Goal: Task Accomplishment & Management: Complete application form

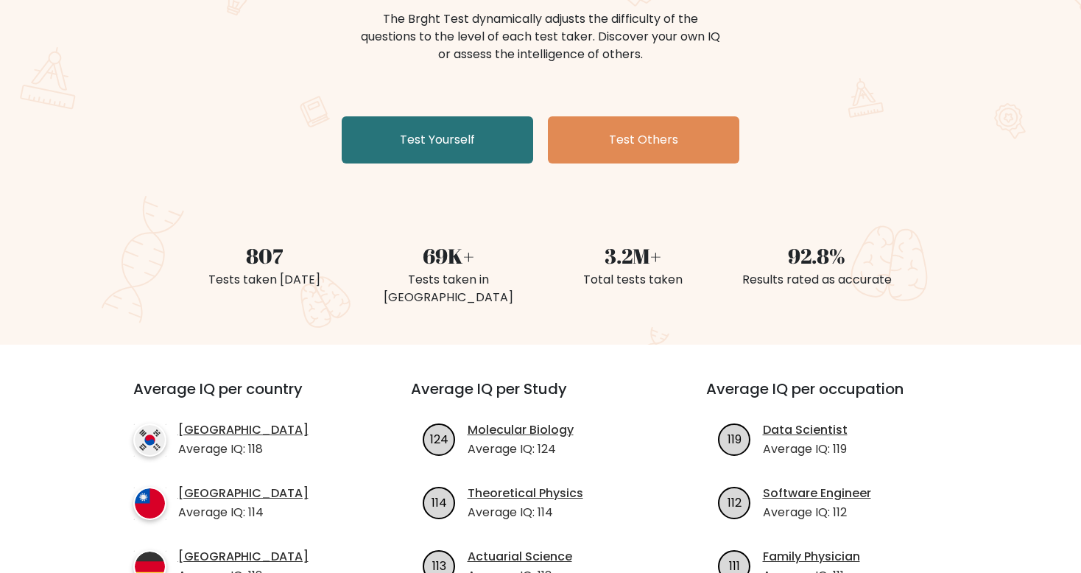
scroll to position [88, 0]
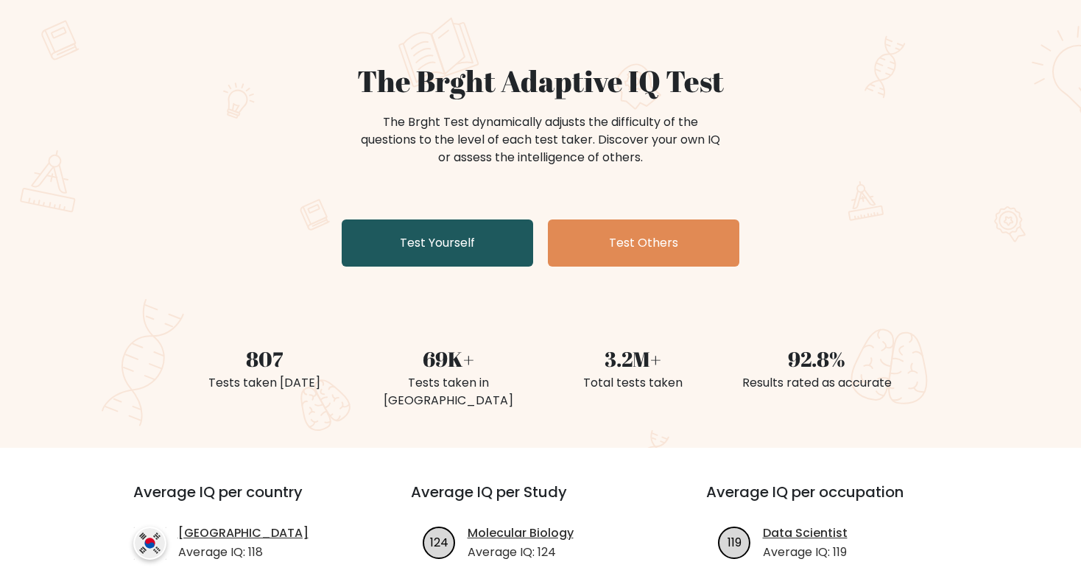
click at [432, 256] on link "Test Yourself" at bounding box center [438, 242] width 192 height 47
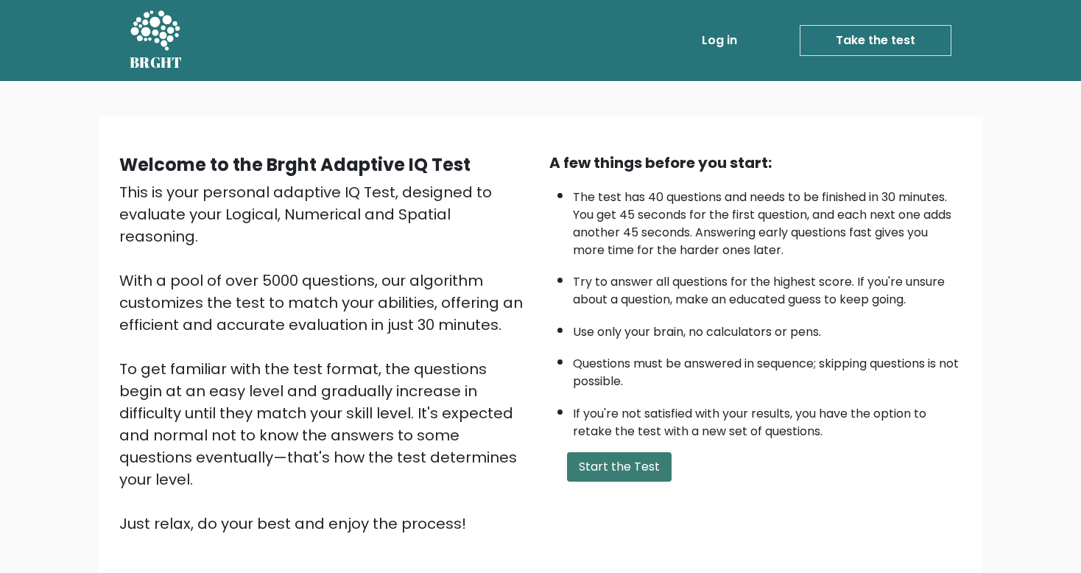
click at [577, 459] on button "Start the Test" at bounding box center [619, 466] width 105 height 29
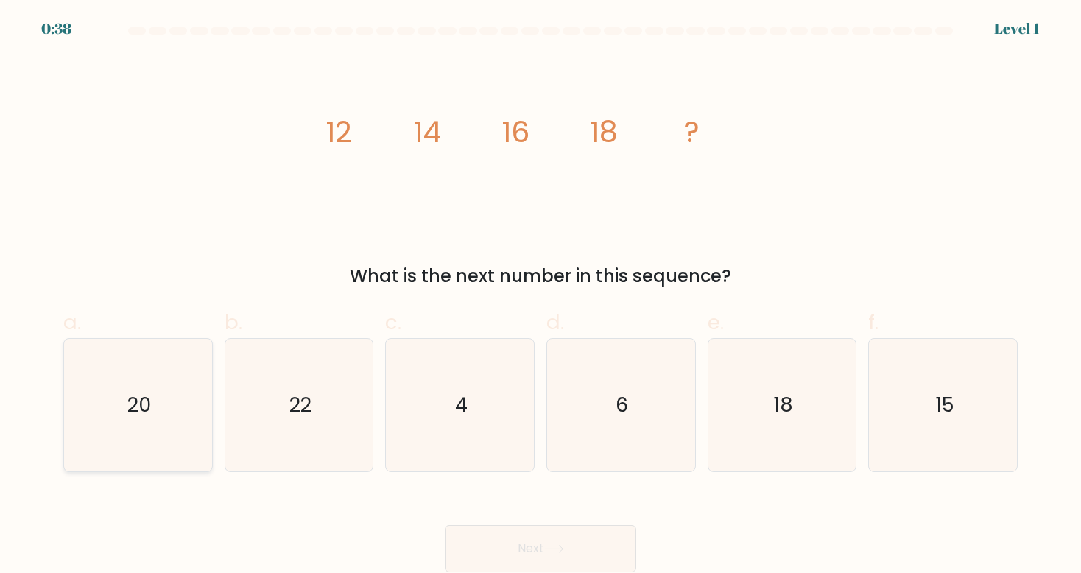
click at [186, 383] on icon "20" at bounding box center [137, 405] width 133 height 133
click at [541, 296] on input "a. 20" at bounding box center [541, 292] width 1 height 10
radio input "true"
click at [566, 537] on button "Next" at bounding box center [541, 548] width 192 height 47
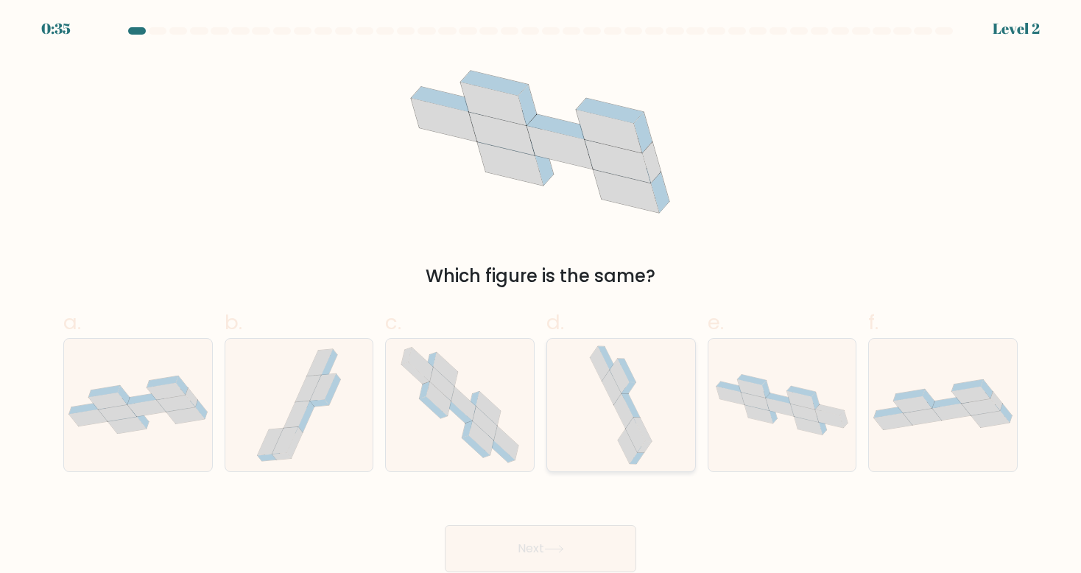
click at [612, 379] on icon at bounding box center [611, 387] width 19 height 35
click at [541, 296] on input "d." at bounding box center [541, 292] width 1 height 10
radio input "true"
click at [526, 427] on icon at bounding box center [460, 405] width 135 height 133
click at [541, 296] on input "c." at bounding box center [541, 292] width 1 height 10
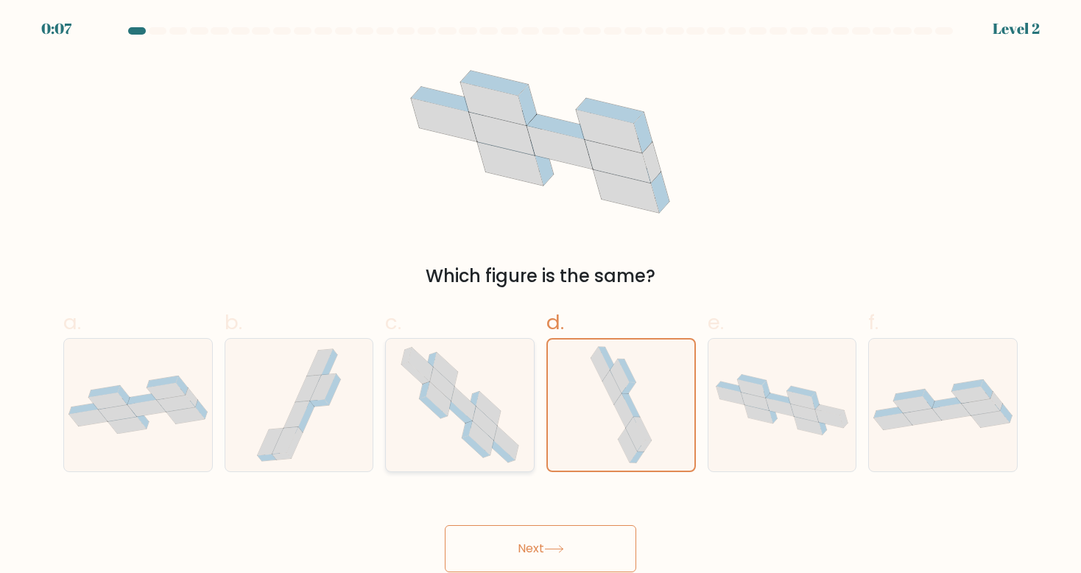
radio input "true"
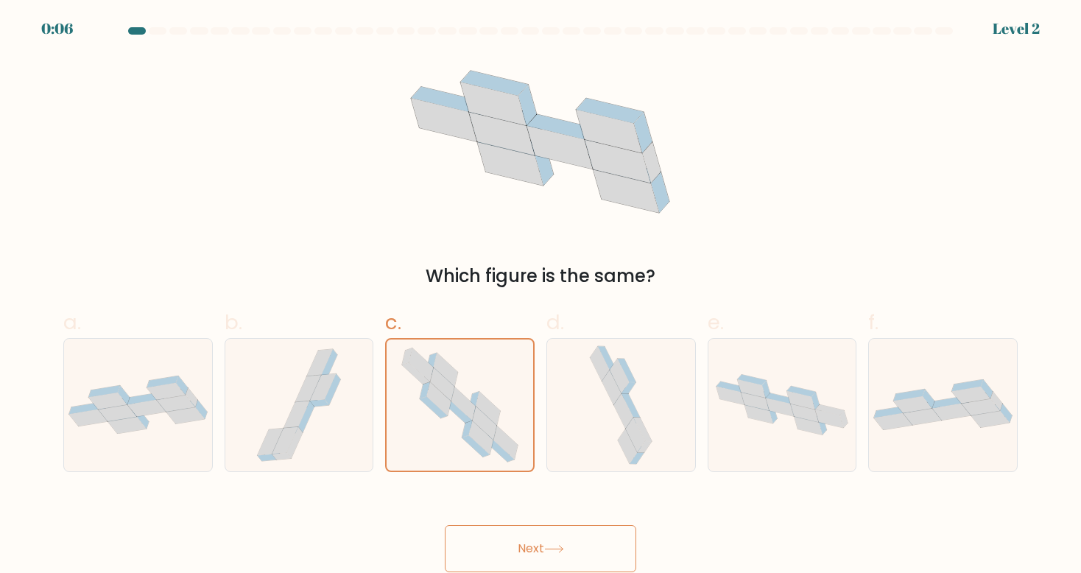
click at [563, 538] on button "Next" at bounding box center [541, 548] width 192 height 47
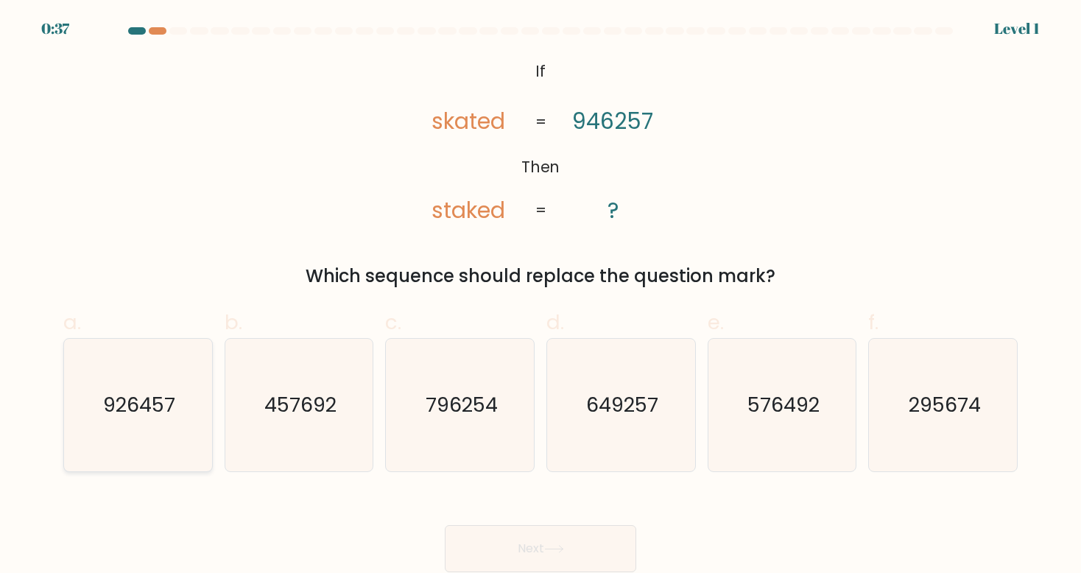
click at [82, 410] on icon "926457" at bounding box center [137, 405] width 133 height 133
click at [541, 296] on input "a. 926457" at bounding box center [541, 292] width 1 height 10
radio input "true"
click at [500, 561] on button "Next" at bounding box center [541, 548] width 192 height 47
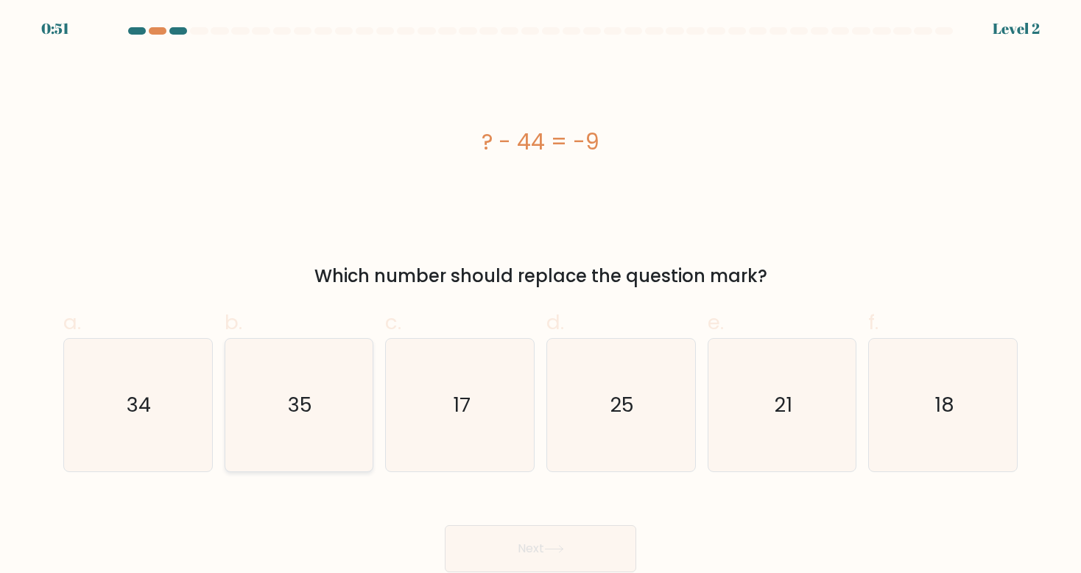
click at [347, 404] on icon "35" at bounding box center [299, 405] width 133 height 133
click at [541, 296] on input "b. 35" at bounding box center [541, 292] width 1 height 10
radio input "true"
click at [549, 537] on button "Next" at bounding box center [541, 548] width 192 height 47
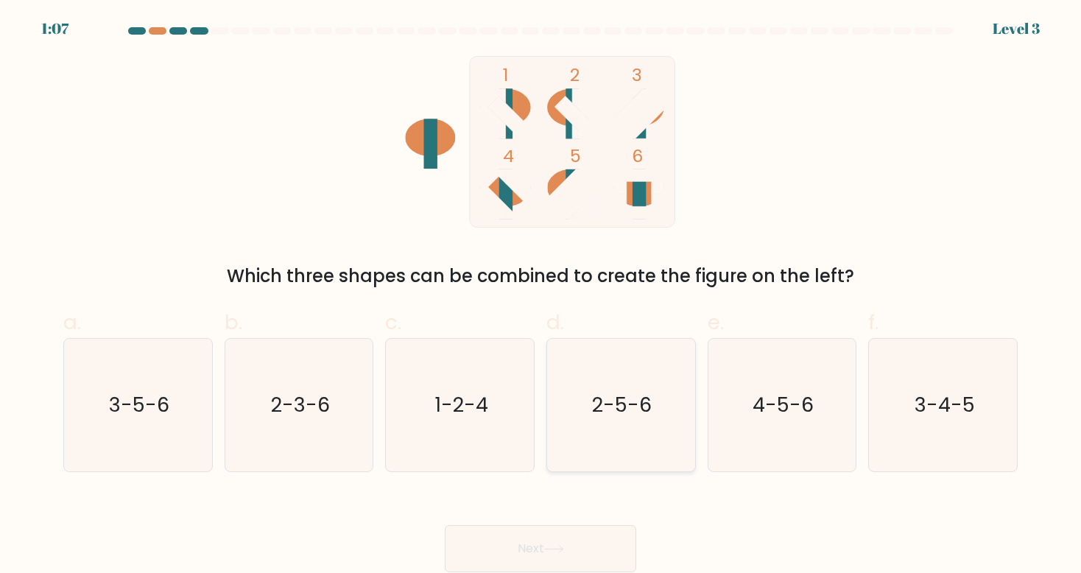
click at [686, 401] on icon "2-5-6" at bounding box center [621, 405] width 133 height 133
click at [541, 296] on input "d. 2-5-6" at bounding box center [541, 292] width 1 height 10
radio input "true"
click at [589, 535] on button "Next" at bounding box center [541, 548] width 192 height 47
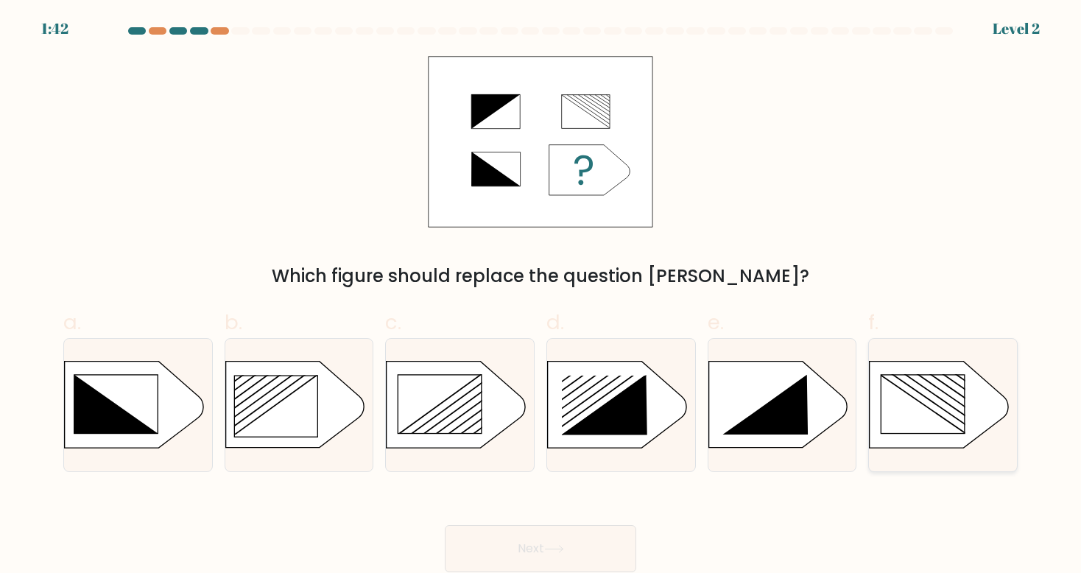
click at [963, 402] on rect at bounding box center [923, 404] width 83 height 58
click at [541, 296] on input "f." at bounding box center [541, 292] width 1 height 10
radio input "true"
click at [605, 535] on button "Next" at bounding box center [541, 548] width 192 height 47
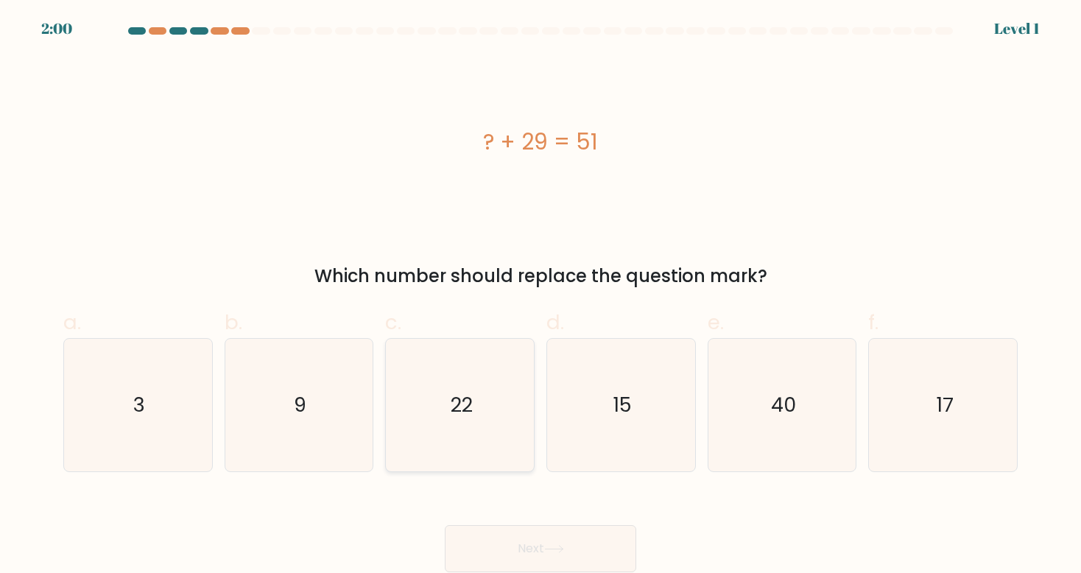
click at [457, 363] on icon "22" at bounding box center [460, 405] width 133 height 133
click at [541, 296] on input "c. 22" at bounding box center [541, 292] width 1 height 10
radio input "true"
click at [539, 536] on button "Next" at bounding box center [541, 548] width 192 height 47
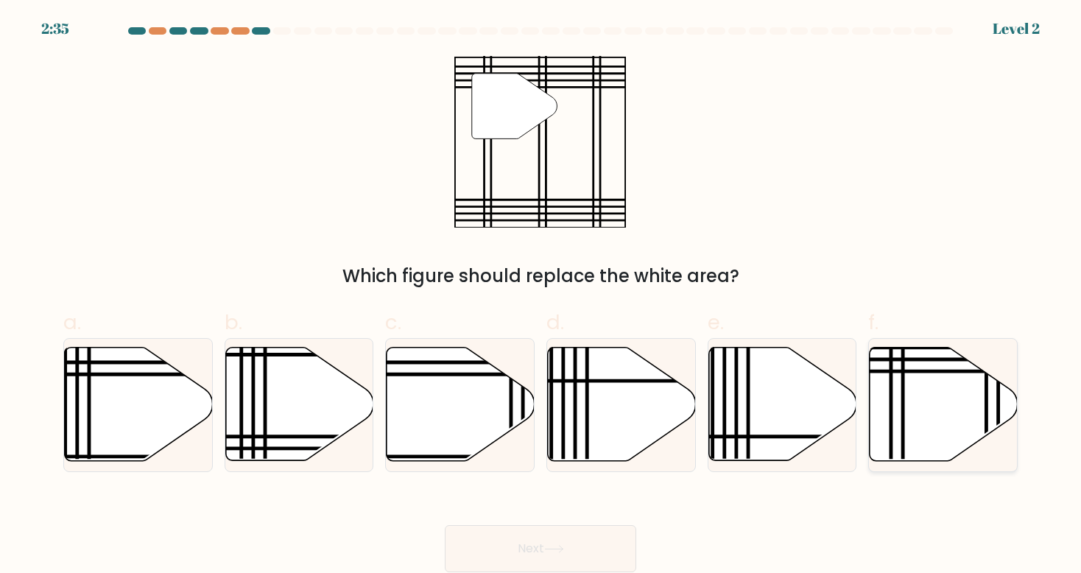
click at [970, 398] on icon at bounding box center [944, 404] width 148 height 113
click at [541, 296] on input "f." at bounding box center [541, 292] width 1 height 10
radio input "true"
click at [612, 544] on button "Next" at bounding box center [541, 548] width 192 height 47
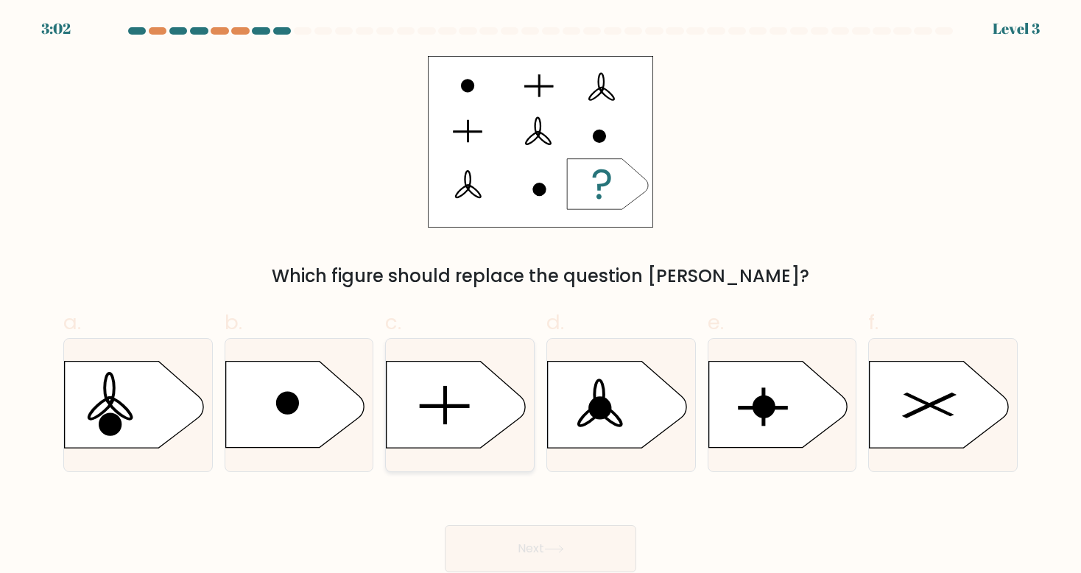
click at [496, 433] on icon at bounding box center [456, 405] width 138 height 86
click at [541, 296] on input "c." at bounding box center [541, 292] width 1 height 10
radio input "true"
click at [589, 547] on button "Next" at bounding box center [541, 548] width 192 height 47
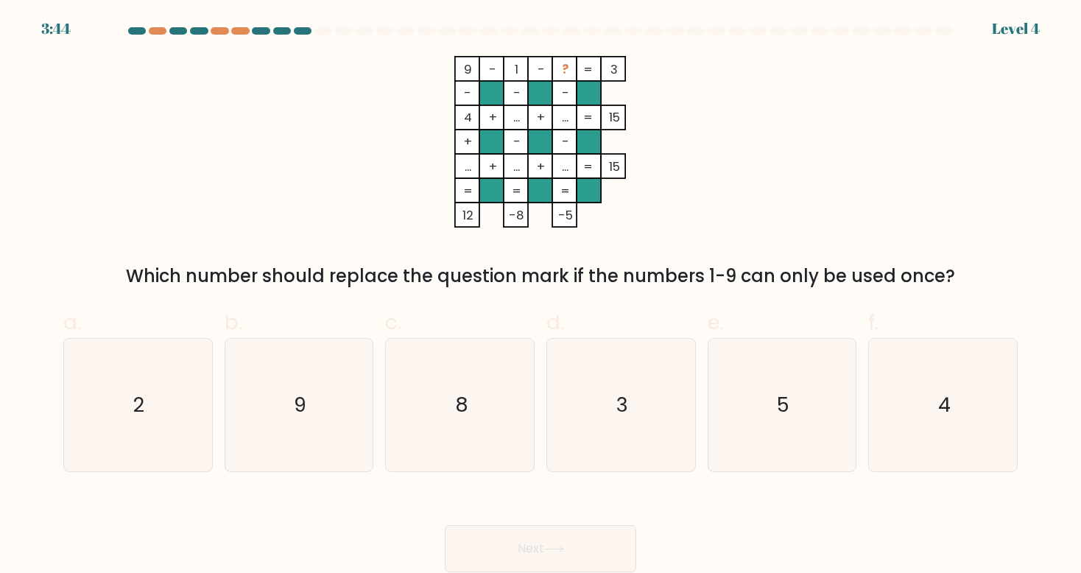
click at [601, 296] on div "a. 2 b. 9 c. 8 d." at bounding box center [540, 383] width 966 height 176
click at [840, 391] on icon "5" at bounding box center [782, 405] width 133 height 133
click at [541, 296] on input "e. 5" at bounding box center [541, 292] width 1 height 10
radio input "true"
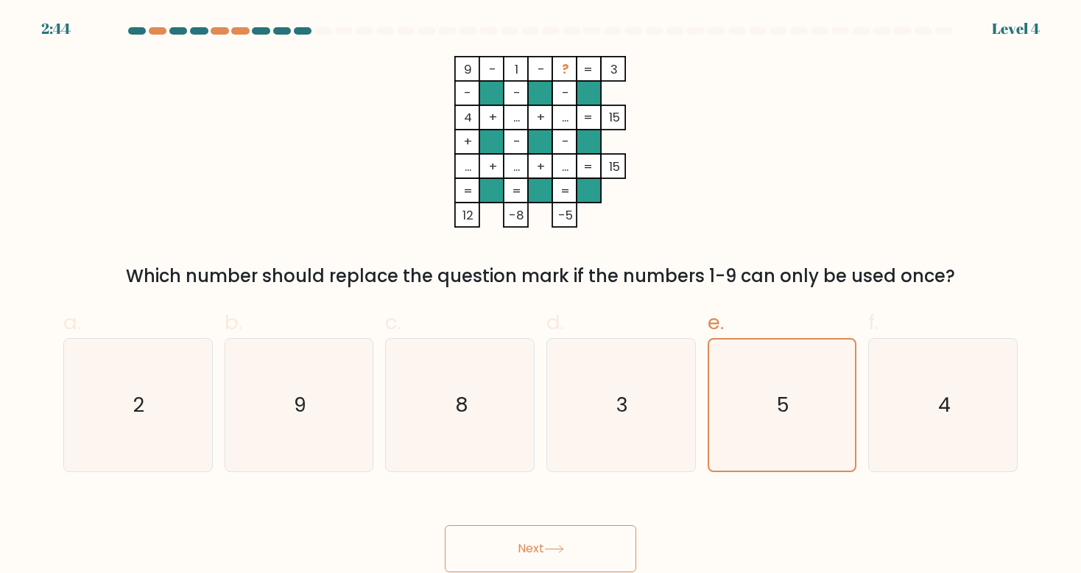
click at [586, 539] on button "Next" at bounding box center [541, 548] width 192 height 47
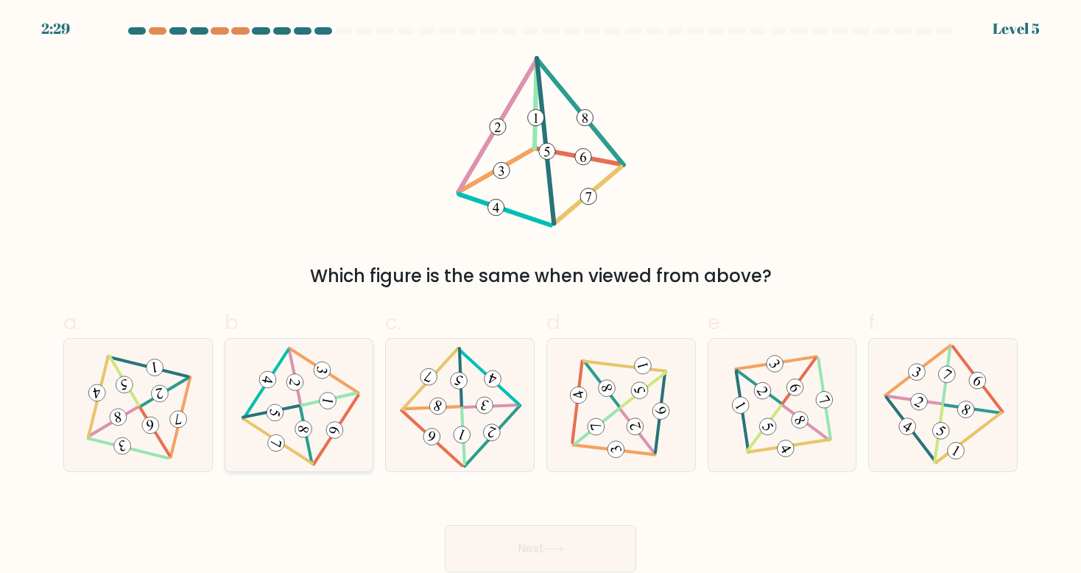
click at [320, 405] on icon at bounding box center [299, 405] width 108 height 106
click at [541, 296] on input "b." at bounding box center [541, 292] width 1 height 10
radio input "true"
click at [526, 542] on button "Next" at bounding box center [541, 548] width 192 height 47
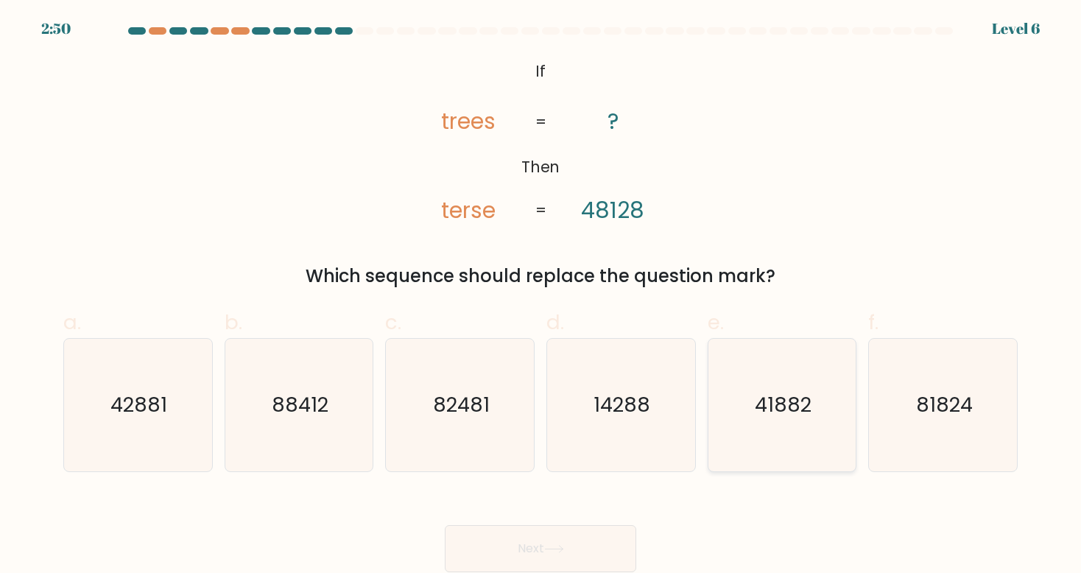
click at [753, 401] on icon "41882" at bounding box center [782, 405] width 133 height 133
click at [541, 296] on input "e. 41882" at bounding box center [541, 292] width 1 height 10
radio input "true"
click at [612, 544] on button "Next" at bounding box center [541, 548] width 192 height 47
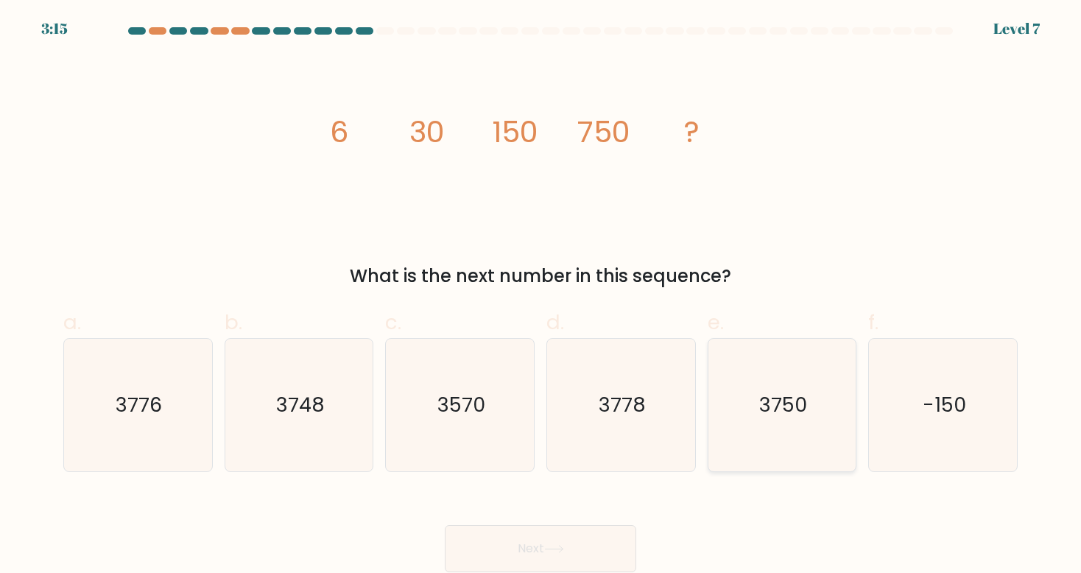
click at [792, 390] on icon "3750" at bounding box center [782, 405] width 133 height 133
click at [541, 296] on input "e. 3750" at bounding box center [541, 292] width 1 height 10
radio input "true"
click at [606, 548] on button "Next" at bounding box center [541, 548] width 192 height 47
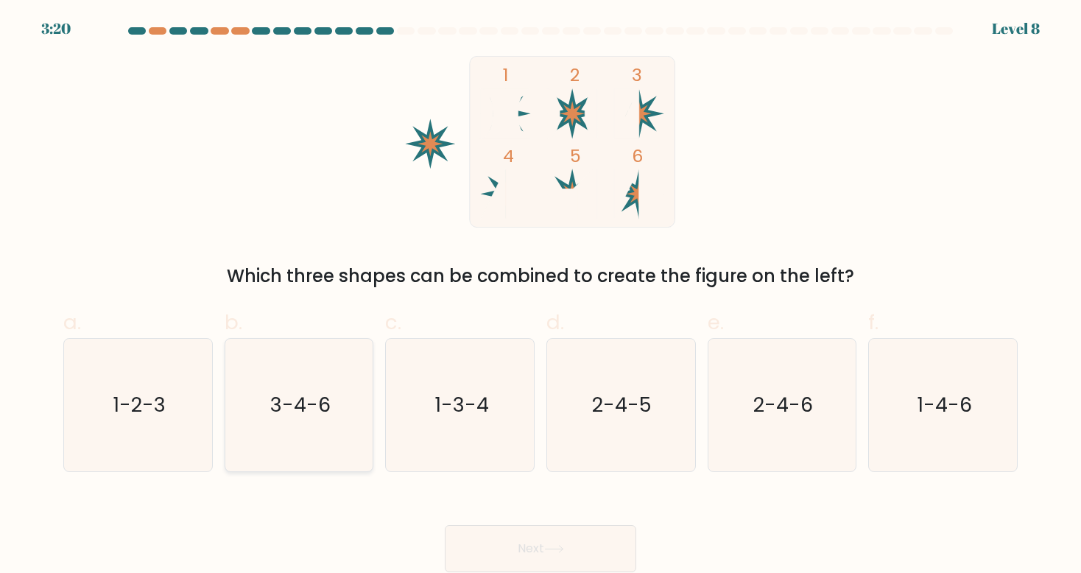
drag, startPoint x: 363, startPoint y: 421, endPoint x: 304, endPoint y: 443, distance: 62.9
click at [304, 443] on icon "3-4-6" at bounding box center [299, 405] width 133 height 133
click at [541, 296] on input "b. 3-4-6" at bounding box center [541, 292] width 1 height 10
radio input "true"
click at [524, 550] on button "Next" at bounding box center [541, 548] width 192 height 47
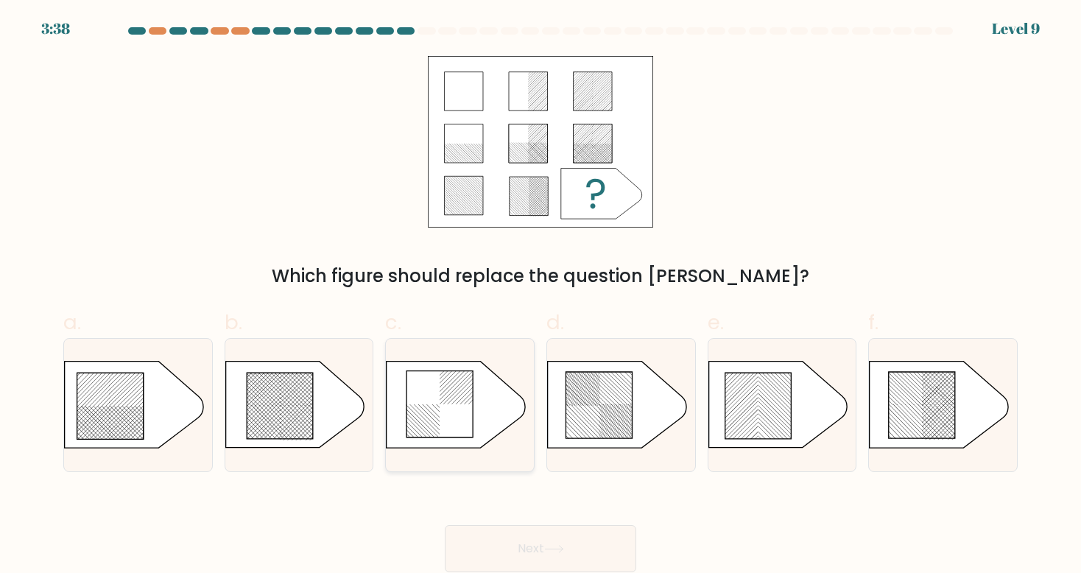
click at [449, 387] on icon at bounding box center [440, 404] width 66 height 66
click at [541, 296] on input "c." at bounding box center [541, 292] width 1 height 10
radio input "true"
click at [924, 394] on icon at bounding box center [922, 405] width 66 height 66
click at [541, 296] on input "f." at bounding box center [541, 292] width 1 height 10
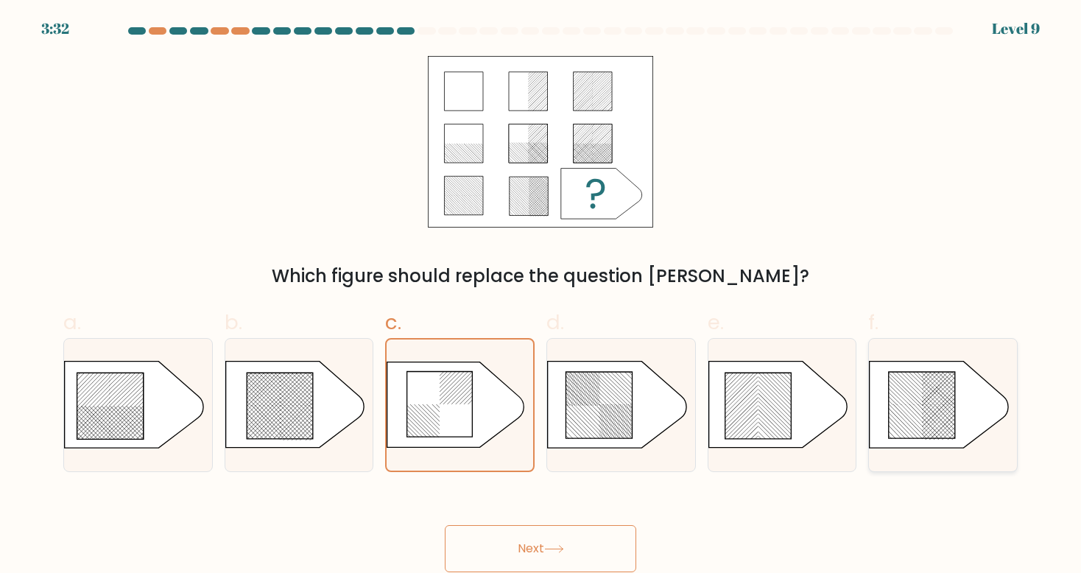
radio input "true"
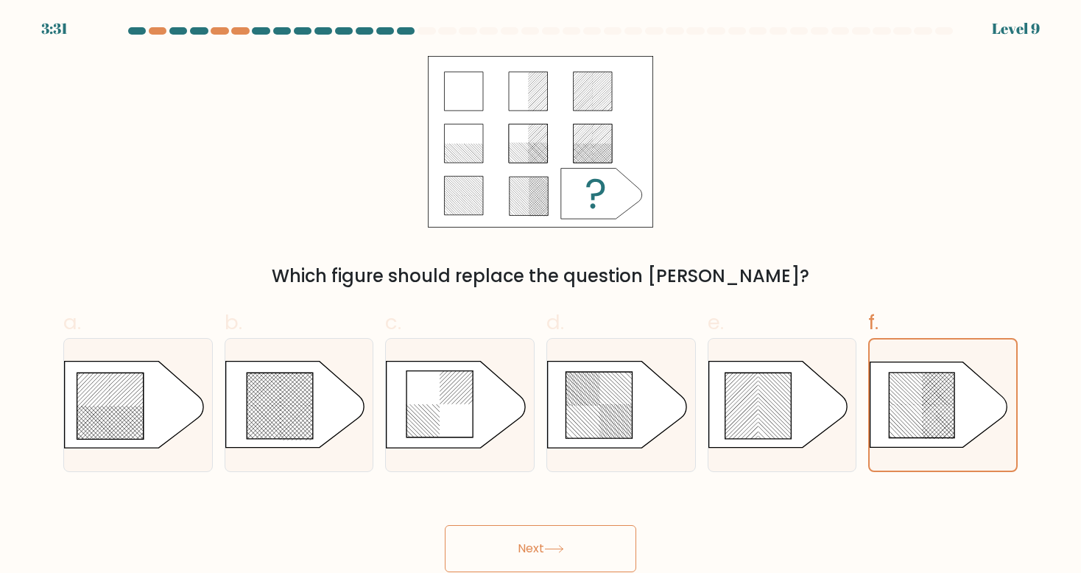
click at [608, 539] on button "Next" at bounding box center [541, 548] width 192 height 47
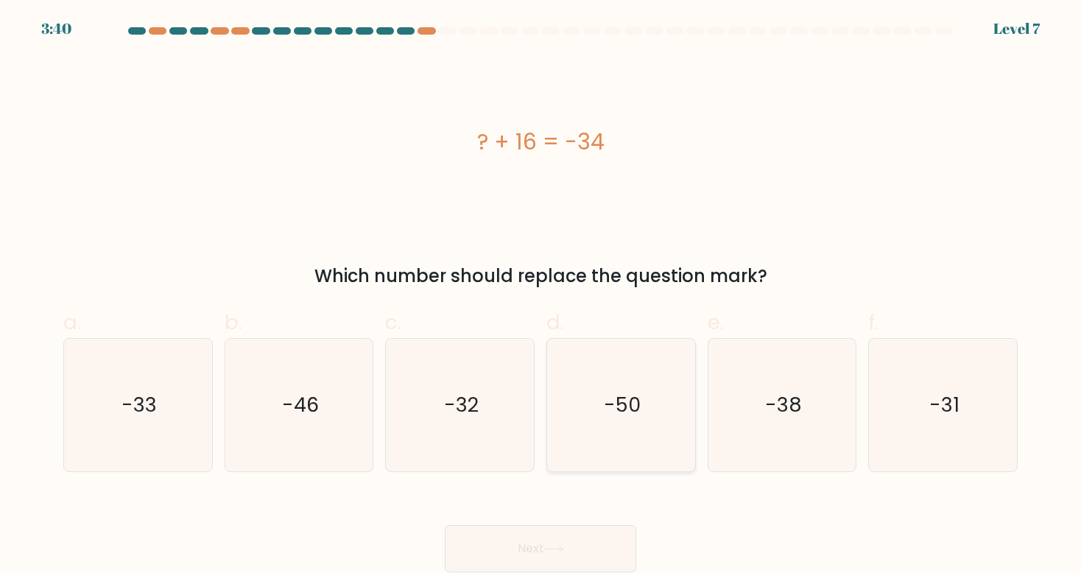
click at [640, 395] on text "-50" at bounding box center [622, 404] width 37 height 27
click at [541, 296] on input "d. -50" at bounding box center [541, 292] width 1 height 10
radio input "true"
click at [614, 535] on button "Next" at bounding box center [541, 548] width 192 height 47
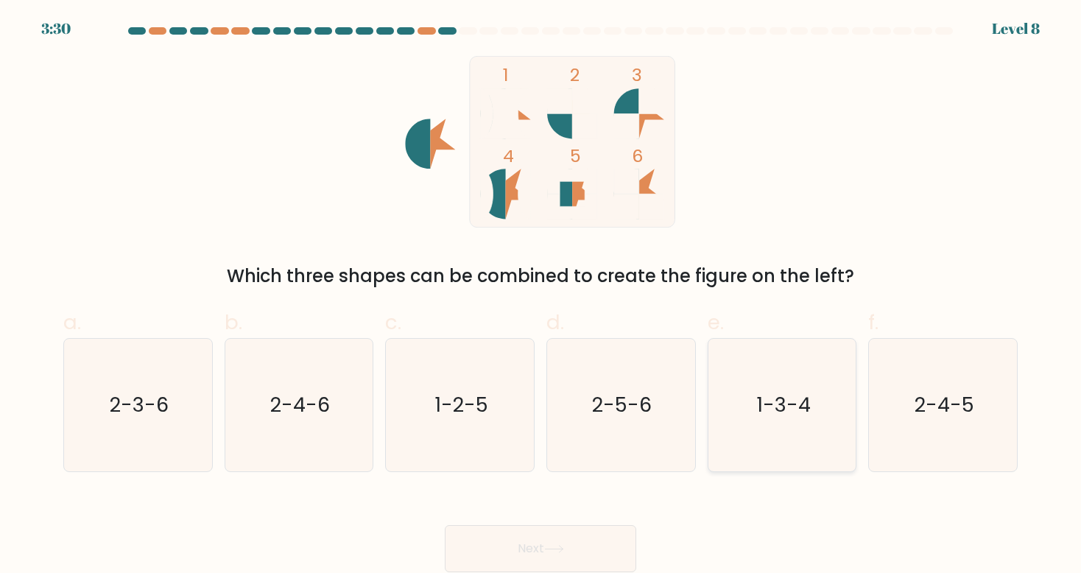
click at [802, 443] on icon "1-3-4" at bounding box center [782, 405] width 133 height 133
click at [541, 296] on input "e. 1-3-4" at bounding box center [541, 292] width 1 height 10
radio input "true"
click at [969, 422] on icon "2-4-5" at bounding box center [943, 405] width 133 height 133
click at [541, 296] on input "f. 2-4-5" at bounding box center [541, 292] width 1 height 10
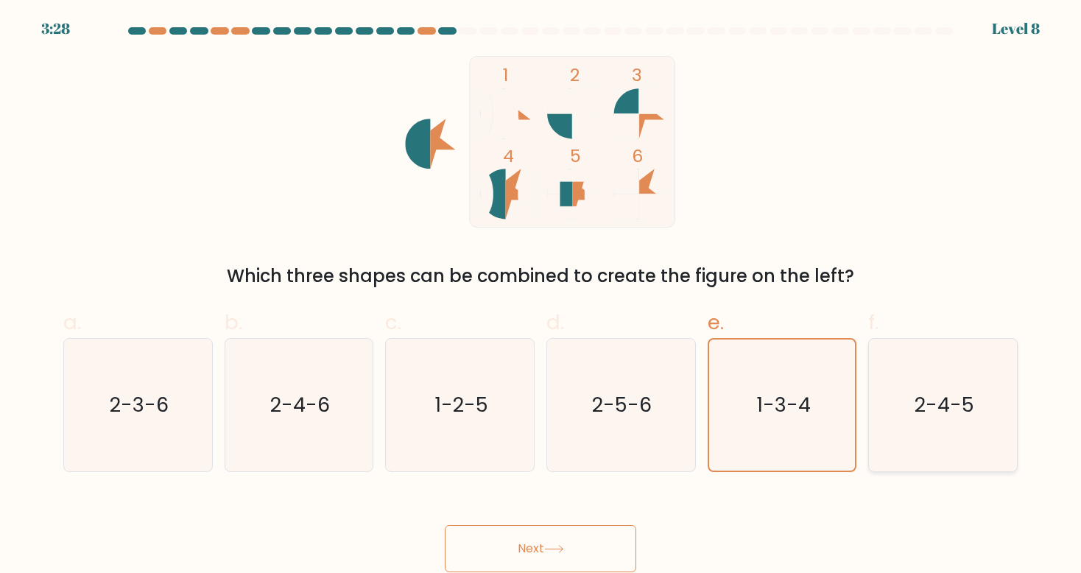
radio input "true"
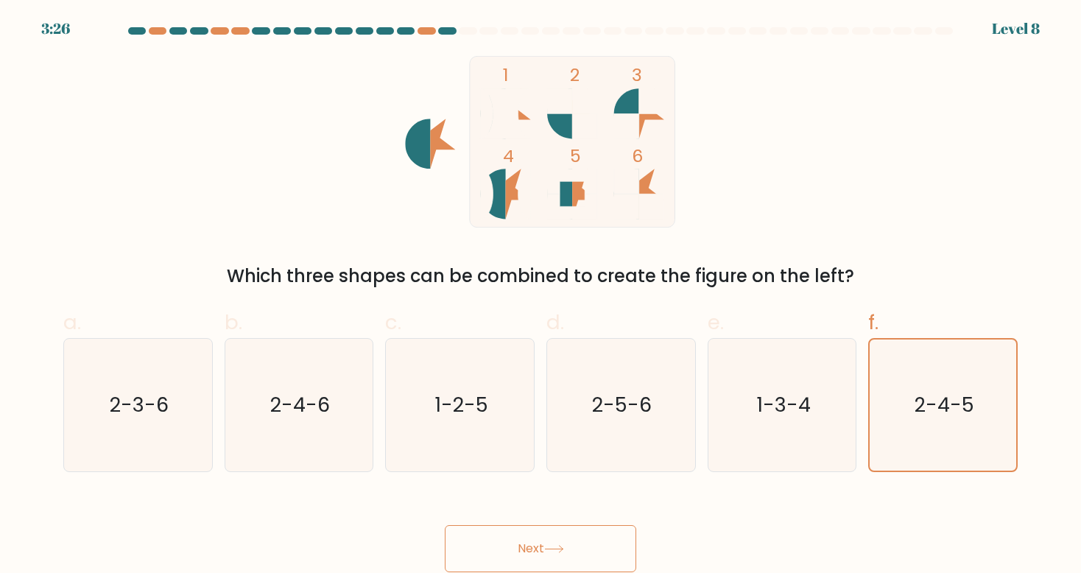
click at [572, 558] on button "Next" at bounding box center [541, 548] width 192 height 47
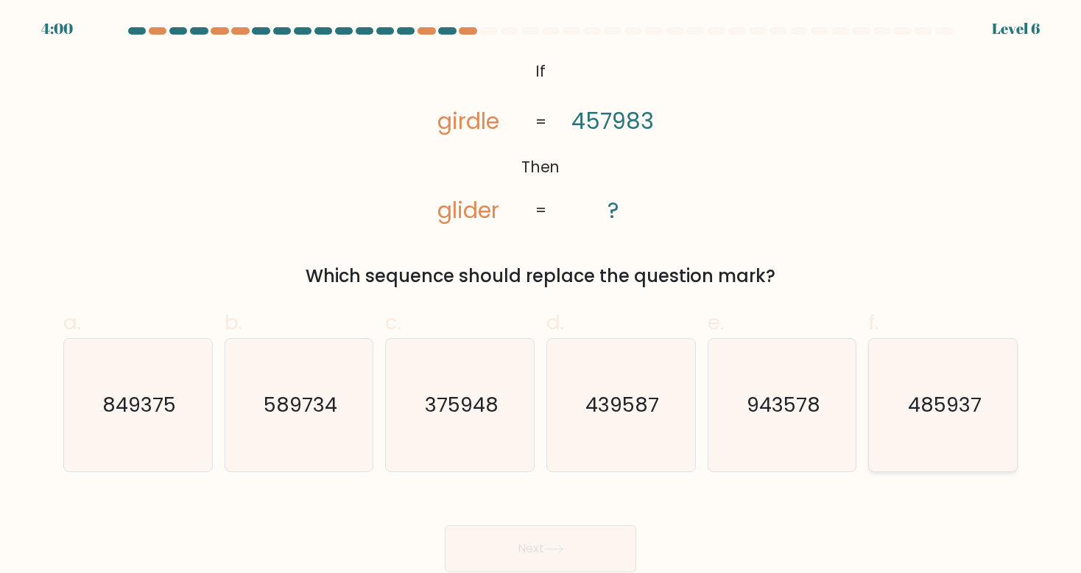
click at [966, 394] on text "485937" at bounding box center [944, 404] width 74 height 27
click at [541, 296] on input "f. 485937" at bounding box center [541, 292] width 1 height 10
radio input "true"
click at [600, 535] on button "Next" at bounding box center [541, 548] width 192 height 47
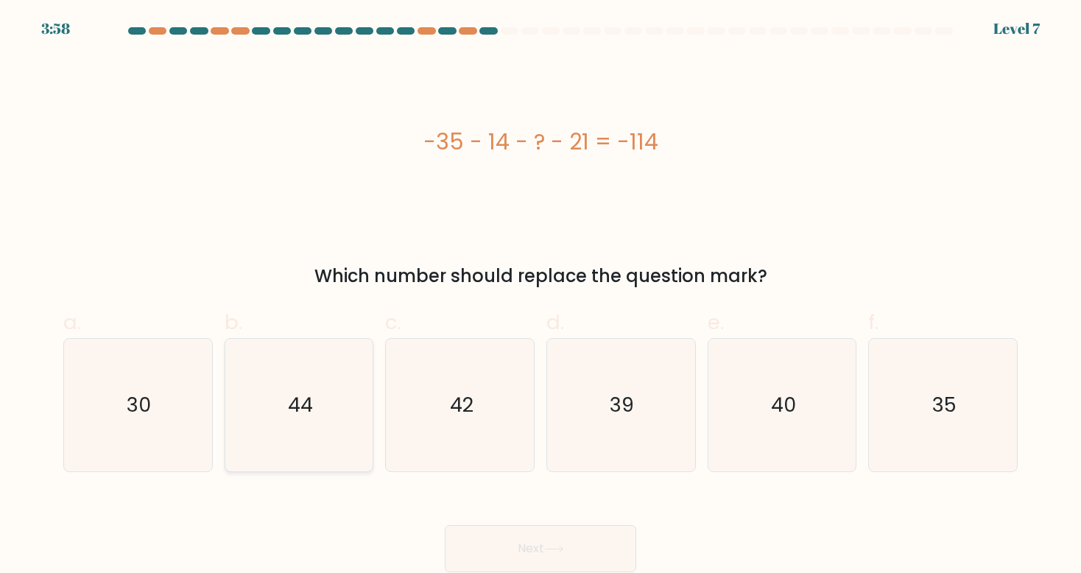
click at [336, 393] on icon "44" at bounding box center [299, 405] width 133 height 133
click at [541, 296] on input "b. 44" at bounding box center [541, 292] width 1 height 10
radio input "true"
click at [547, 535] on button "Next" at bounding box center [541, 548] width 192 height 47
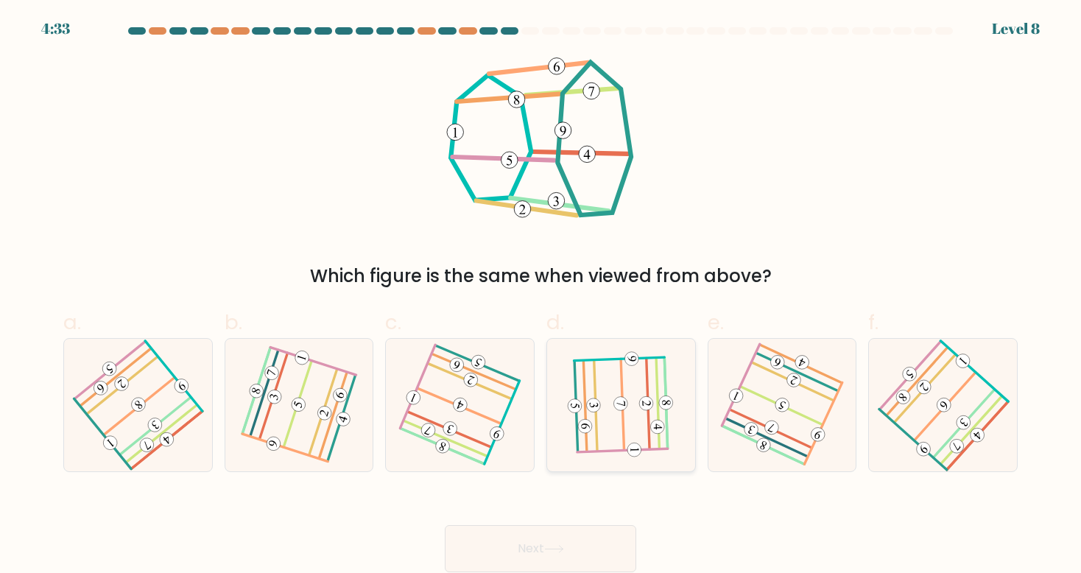
click at [633, 380] on icon at bounding box center [621, 405] width 105 height 106
click at [541, 296] on input "d." at bounding box center [541, 292] width 1 height 10
radio input "true"
click at [617, 563] on button "Next" at bounding box center [541, 548] width 192 height 47
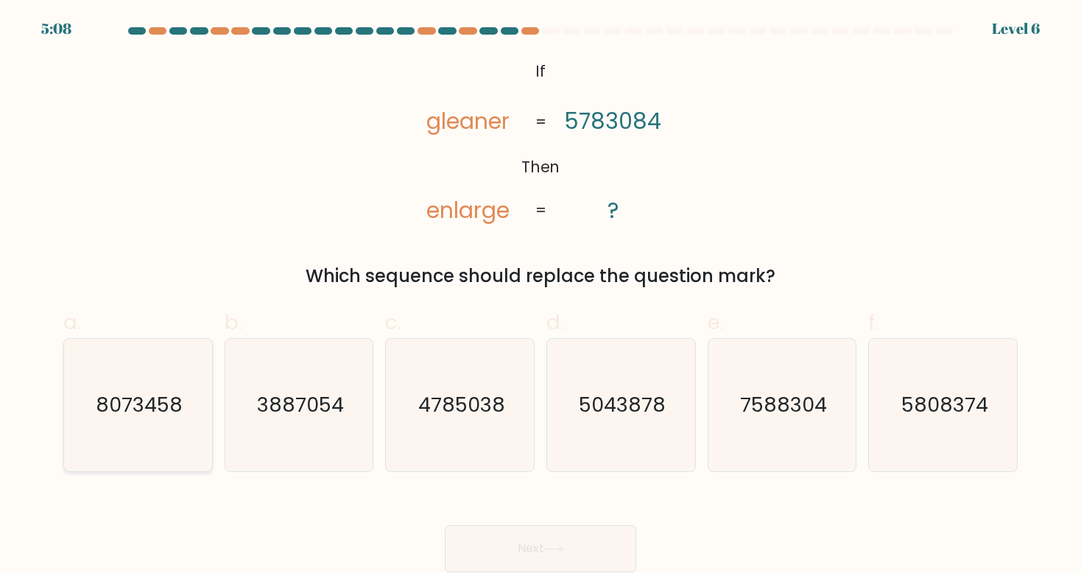
click at [111, 418] on text "8073458" at bounding box center [139, 404] width 87 height 27
click at [541, 296] on input "a. 8073458" at bounding box center [541, 292] width 1 height 10
radio input "true"
click at [468, 543] on button "Next" at bounding box center [541, 548] width 192 height 47
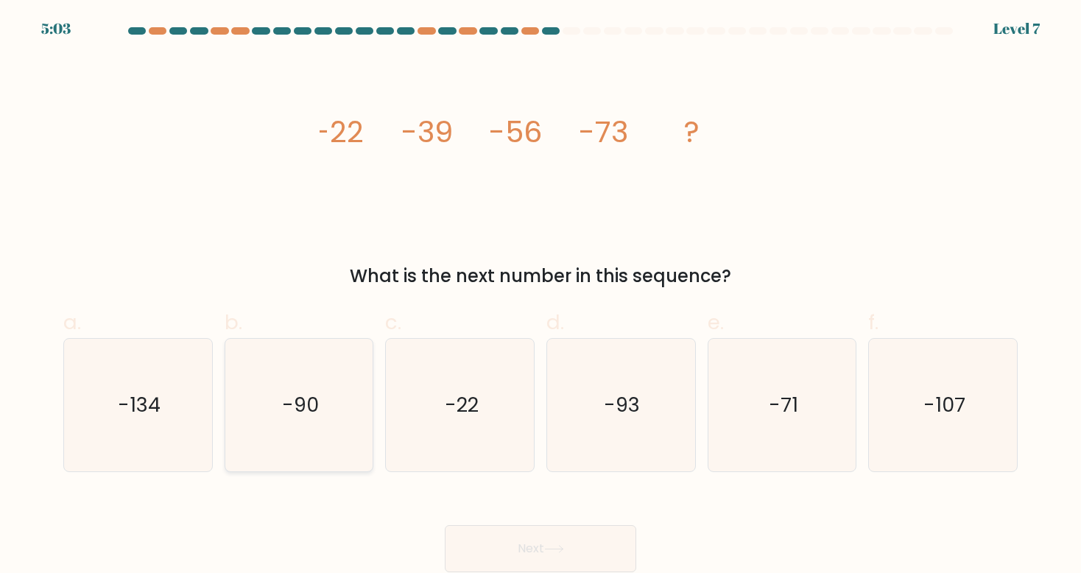
drag, startPoint x: 376, startPoint y: 411, endPoint x: 358, endPoint y: 416, distance: 19.1
click at [358, 416] on div "b. -90" at bounding box center [299, 389] width 161 height 164
click at [358, 416] on icon "-90" at bounding box center [299, 405] width 133 height 133
click at [541, 296] on input "b. -90" at bounding box center [541, 292] width 1 height 10
radio input "true"
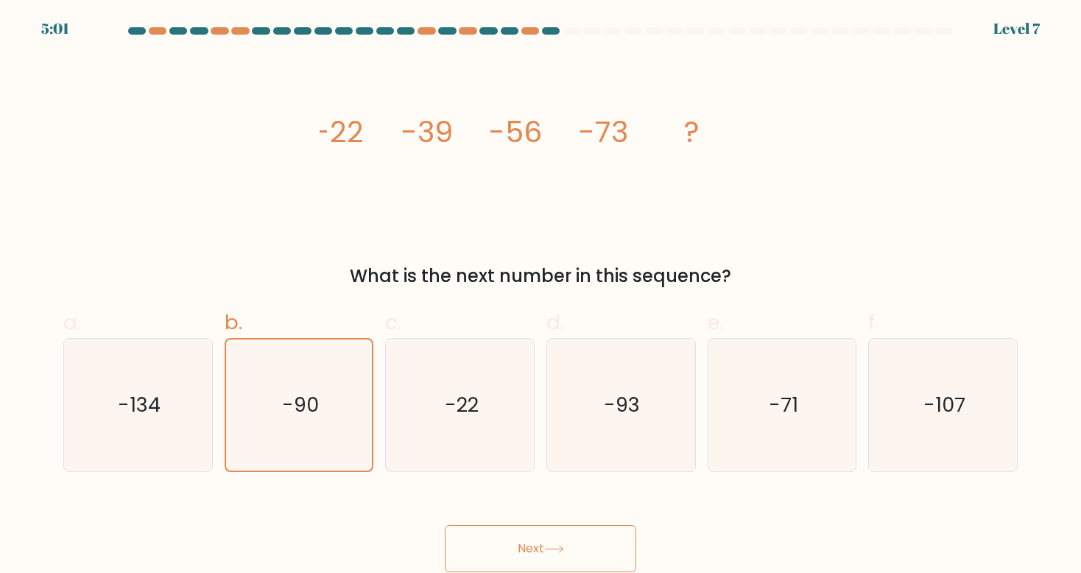
click at [563, 551] on icon at bounding box center [554, 549] width 18 height 7
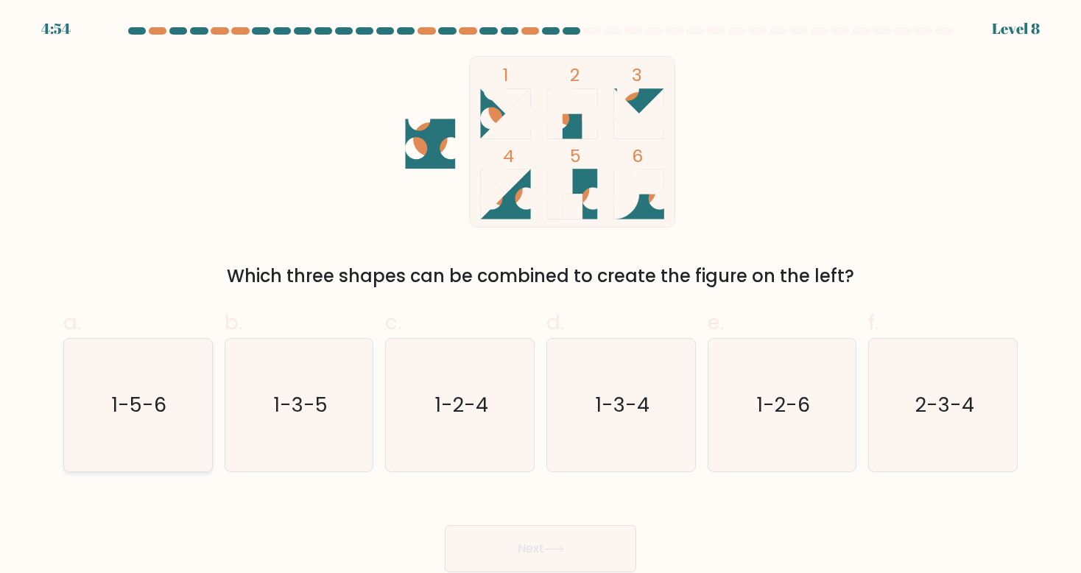
click at [111, 349] on icon "1-5-6" at bounding box center [137, 405] width 133 height 133
click at [541, 296] on input "a. 1-5-6" at bounding box center [541, 292] width 1 height 10
radio input "true"
click at [506, 528] on button "Next" at bounding box center [541, 548] width 192 height 47
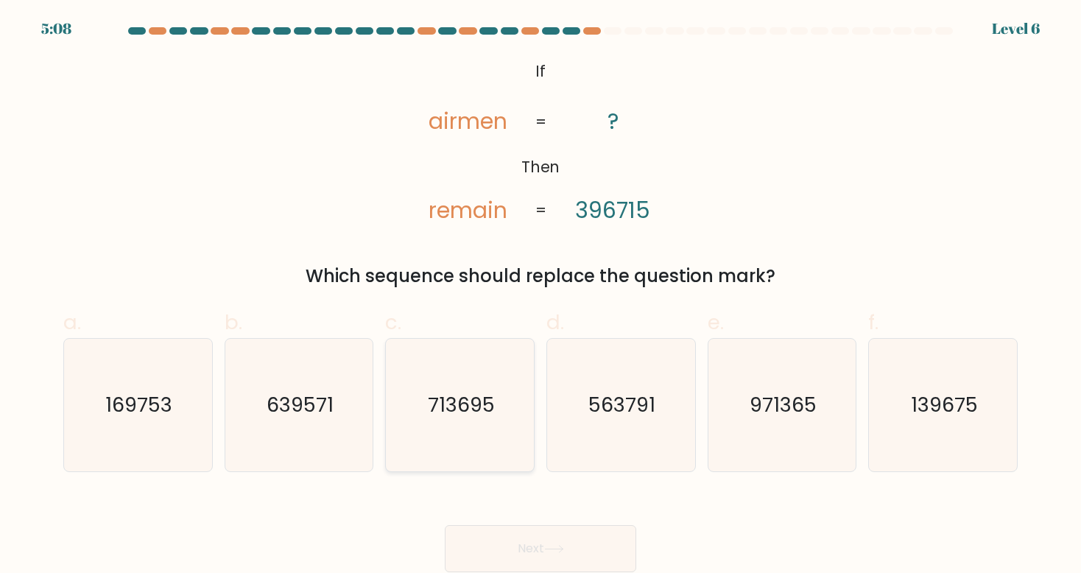
click at [520, 396] on icon "713695" at bounding box center [460, 405] width 133 height 133
click at [541, 296] on input "c. 713695" at bounding box center [541, 292] width 1 height 10
radio input "true"
click at [595, 527] on button "Next" at bounding box center [541, 548] width 192 height 47
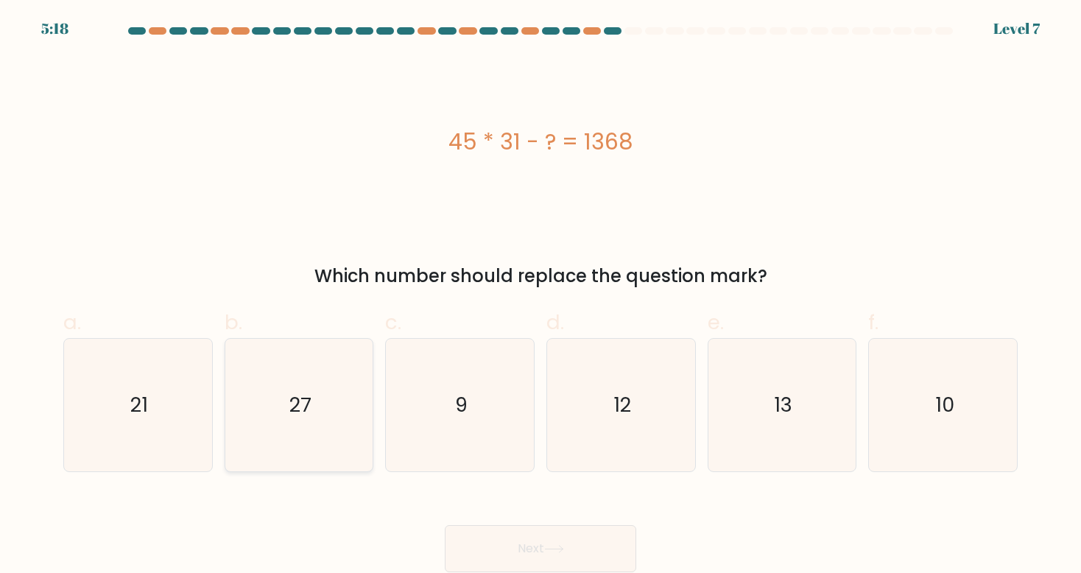
click at [328, 397] on icon "27" at bounding box center [299, 405] width 133 height 133
click at [541, 296] on input "b. 27" at bounding box center [541, 292] width 1 height 10
radio input "true"
click at [509, 529] on button "Next" at bounding box center [541, 548] width 192 height 47
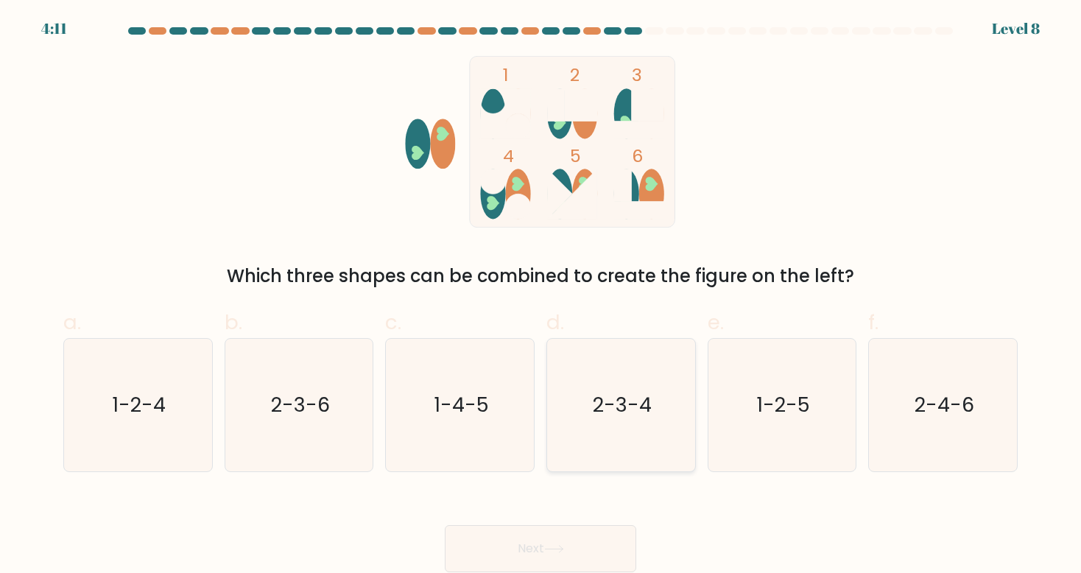
click at [623, 424] on icon "2-3-4" at bounding box center [621, 405] width 133 height 133
click at [541, 296] on input "d. 2-3-4" at bounding box center [541, 292] width 1 height 10
radio input "true"
click at [748, 430] on icon "1-2-5" at bounding box center [782, 405] width 133 height 133
click at [541, 296] on input "e. 1-2-5" at bounding box center [541, 292] width 1 height 10
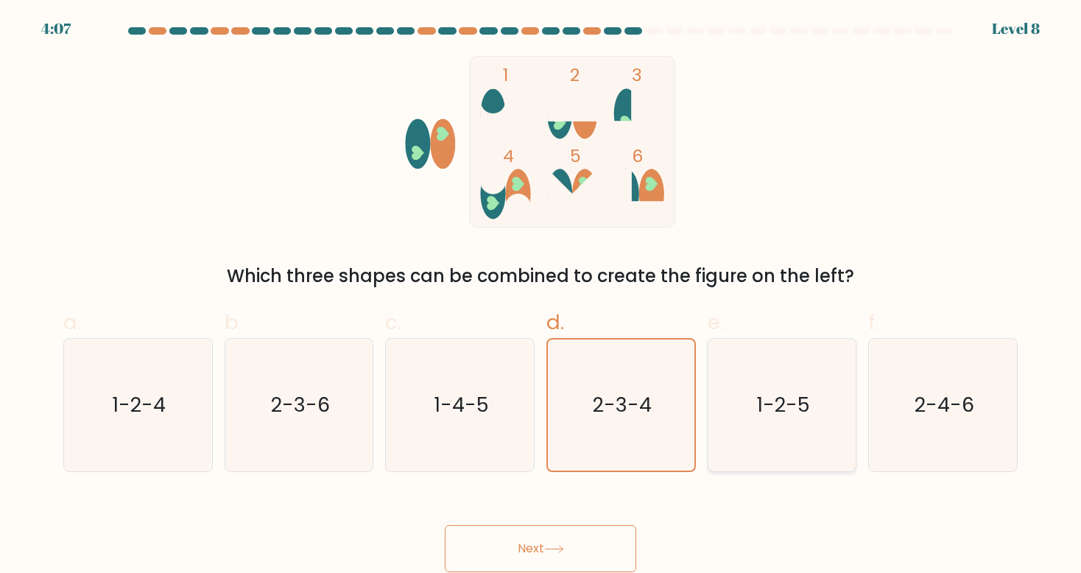
radio input "true"
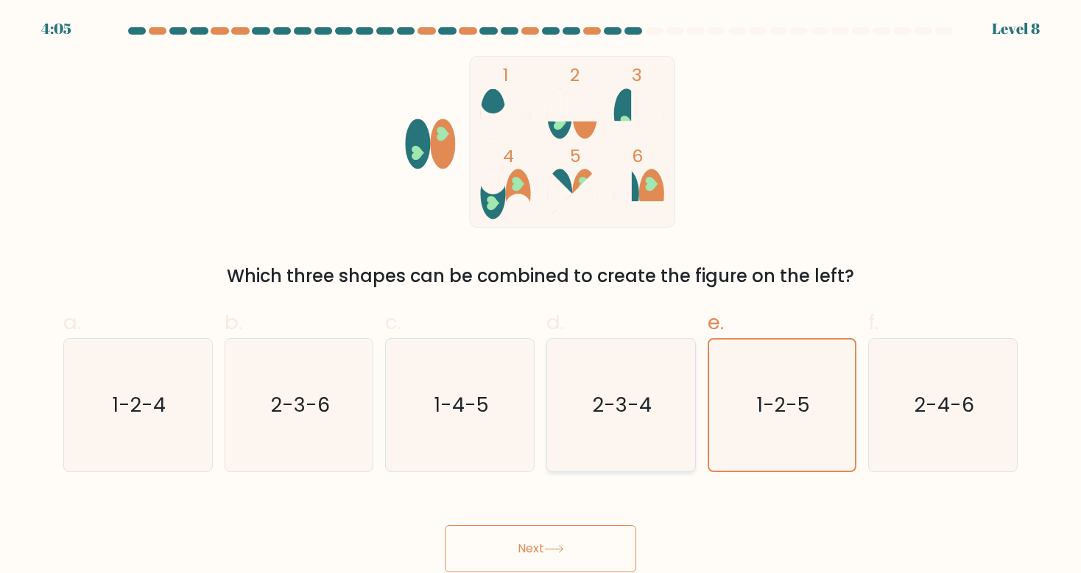
click at [624, 447] on icon "2-3-4" at bounding box center [621, 405] width 133 height 133
click at [541, 296] on input "d. 2-3-4" at bounding box center [541, 292] width 1 height 10
radio input "true"
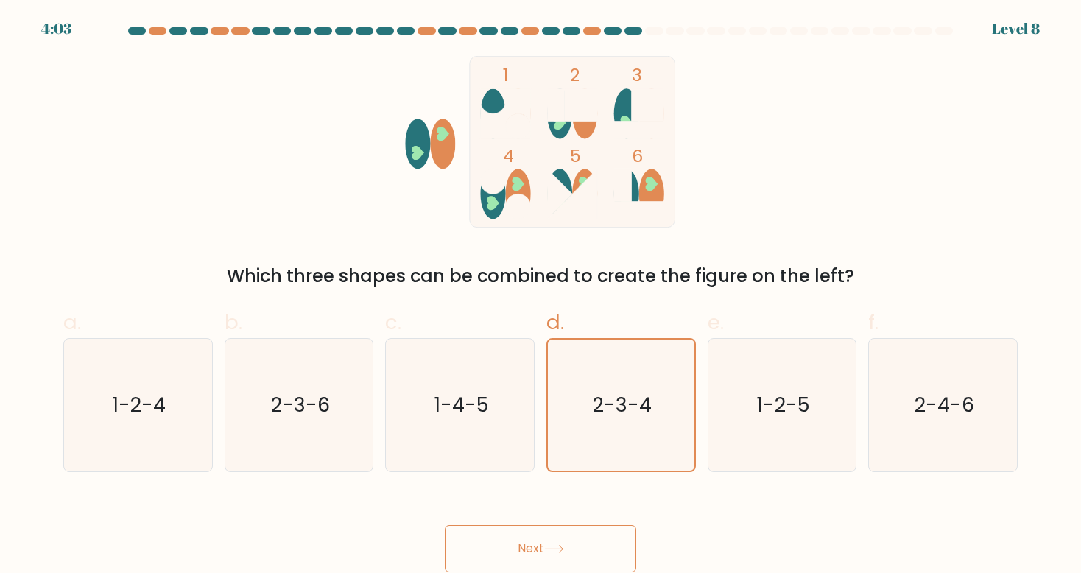
click at [580, 528] on button "Next" at bounding box center [541, 548] width 192 height 47
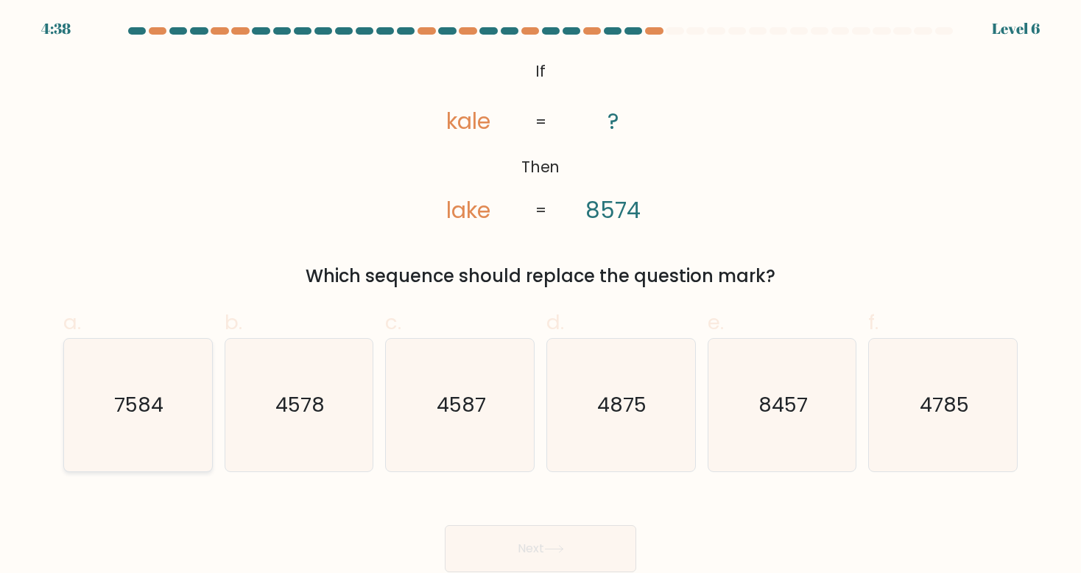
drag, startPoint x: 55, startPoint y: 451, endPoint x: 85, endPoint y: 437, distance: 33.3
click at [85, 437] on div "a. 7584 b. 4578 c. d." at bounding box center [541, 383] width 972 height 176
click at [85, 437] on icon "7584" at bounding box center [137, 405] width 133 height 133
click at [541, 296] on input "a. 7584" at bounding box center [541, 292] width 1 height 10
radio input "true"
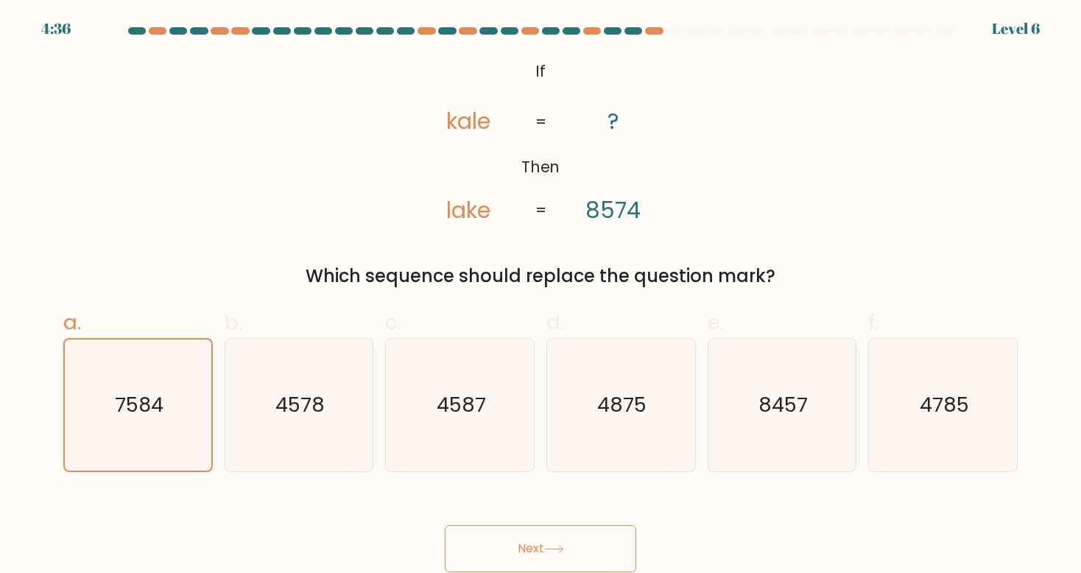
click at [486, 533] on button "Next" at bounding box center [541, 548] width 192 height 47
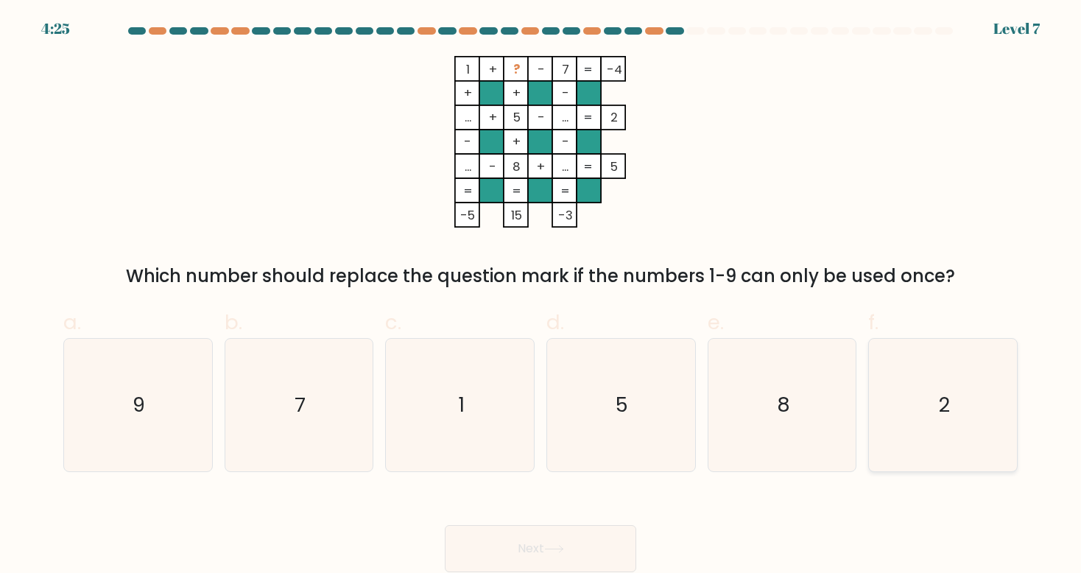
click at [954, 397] on icon "2" at bounding box center [943, 405] width 133 height 133
click at [541, 296] on input "f. 2" at bounding box center [541, 292] width 1 height 10
radio input "true"
click at [591, 532] on button "Next" at bounding box center [541, 548] width 192 height 47
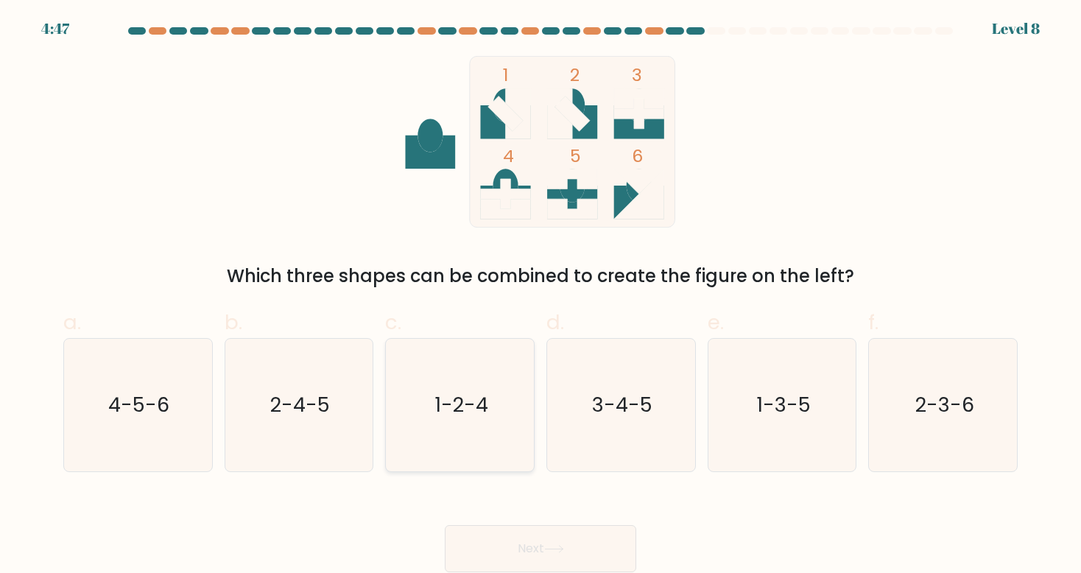
click at [513, 416] on icon "1-2-4" at bounding box center [460, 405] width 133 height 133
click at [541, 296] on input "c. 1-2-4" at bounding box center [541, 292] width 1 height 10
radio input "true"
click at [540, 533] on button "Next" at bounding box center [541, 548] width 192 height 47
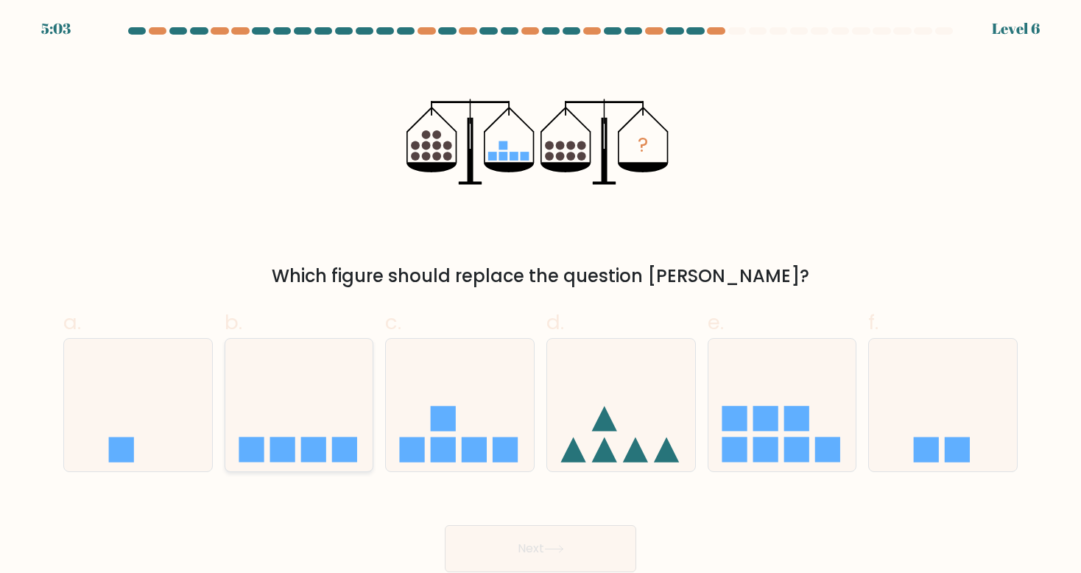
click at [343, 438] on rect at bounding box center [344, 449] width 25 height 25
click at [541, 296] on input "b." at bounding box center [541, 292] width 1 height 10
radio input "true"
click at [541, 535] on button "Next" at bounding box center [541, 548] width 192 height 47
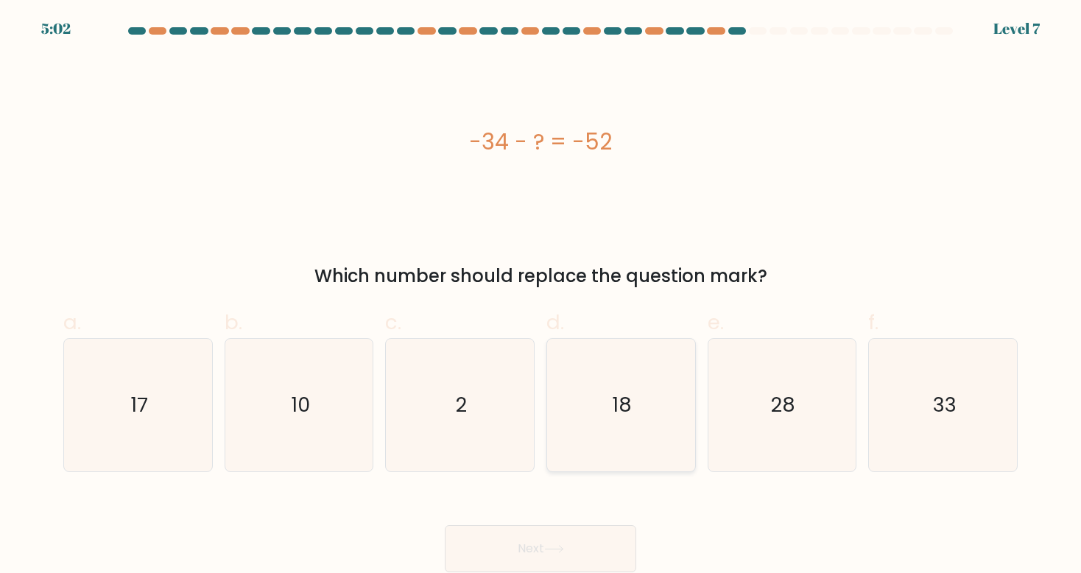
click at [650, 443] on icon "18" at bounding box center [621, 405] width 133 height 133
click at [541, 296] on input "d. 18" at bounding box center [541, 292] width 1 height 10
radio input "true"
drag, startPoint x: 597, startPoint y: 521, endPoint x: 607, endPoint y: 536, distance: 18.2
click at [607, 536] on div "Next" at bounding box center [541, 531] width 972 height 82
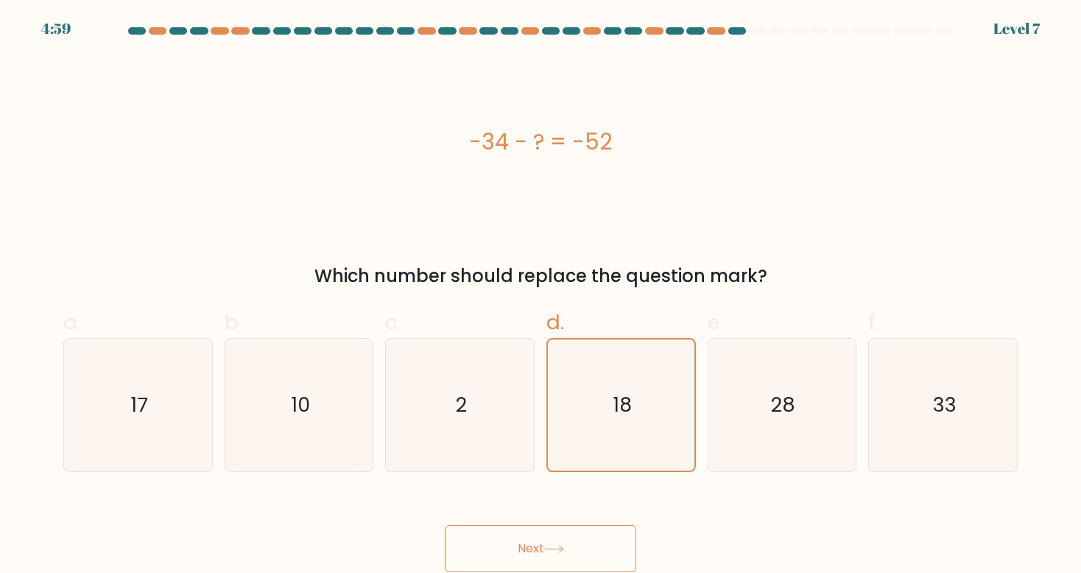
click at [607, 536] on button "Next" at bounding box center [541, 548] width 192 height 47
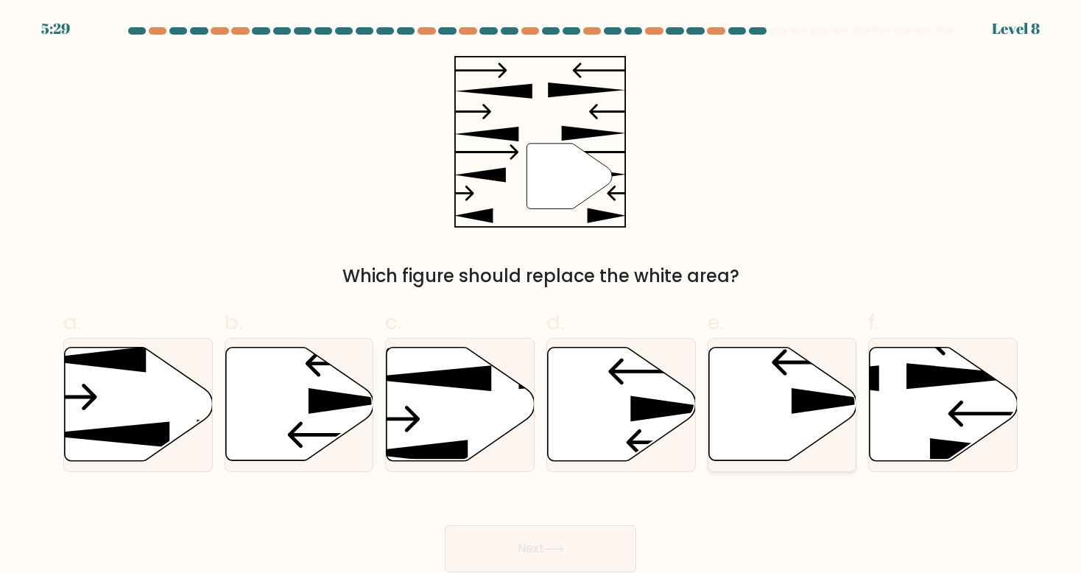
click at [768, 376] on icon at bounding box center [783, 404] width 148 height 113
click at [541, 296] on input "e." at bounding box center [541, 292] width 1 height 10
radio input "true"
click at [594, 533] on button "Next" at bounding box center [541, 548] width 192 height 47
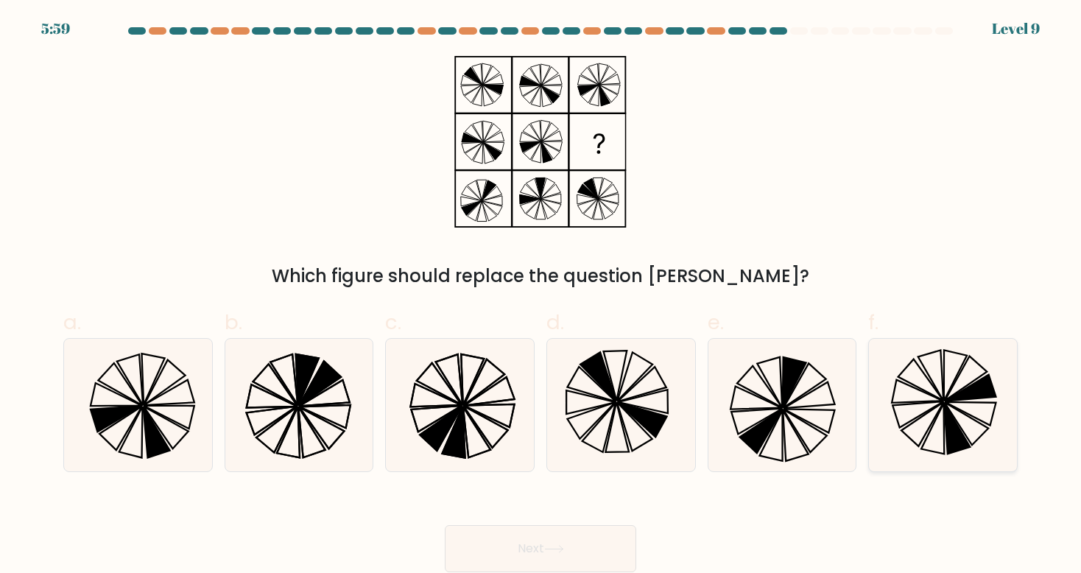
click at [904, 389] on icon at bounding box center [943, 405] width 133 height 133
click at [541, 296] on input "f." at bounding box center [541, 292] width 1 height 10
radio input "true"
click at [621, 526] on button "Next" at bounding box center [541, 548] width 192 height 47
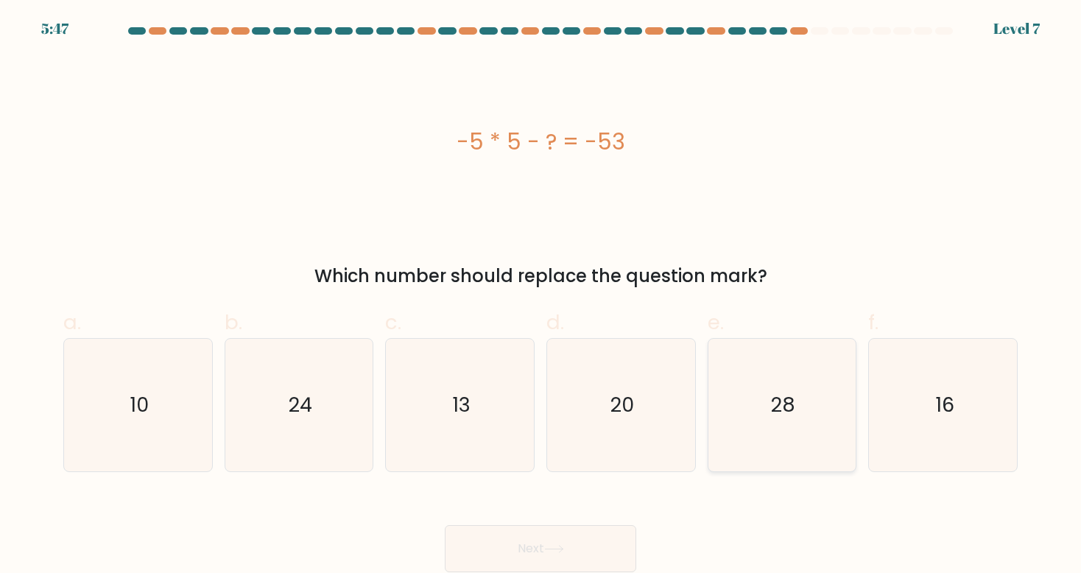
click at [756, 411] on icon "28" at bounding box center [782, 405] width 133 height 133
click at [541, 296] on input "e. 28" at bounding box center [541, 292] width 1 height 10
radio input "true"
click at [615, 535] on button "Next" at bounding box center [541, 548] width 192 height 47
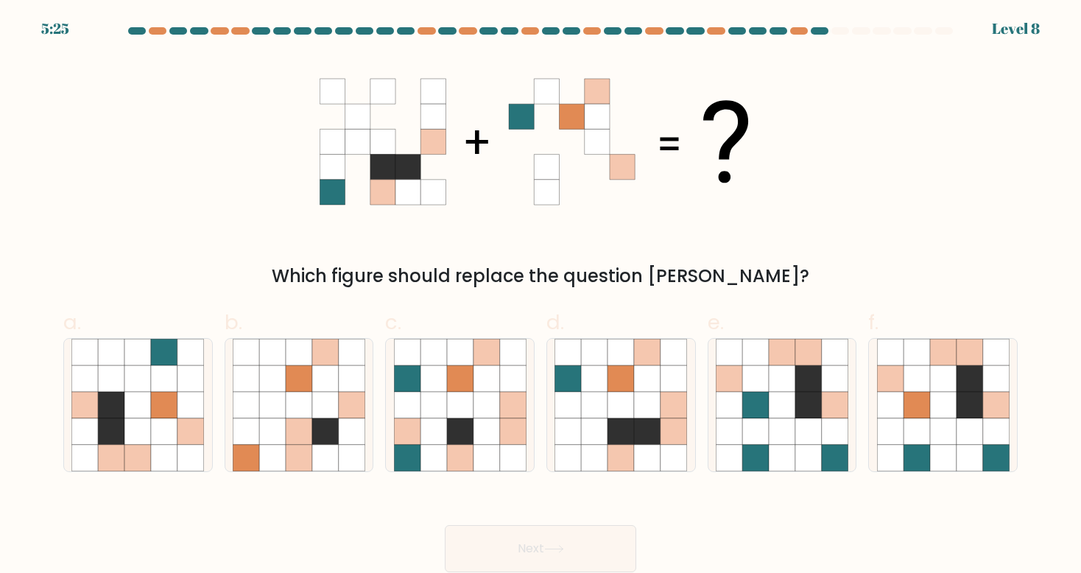
click at [426, 130] on icon at bounding box center [433, 142] width 25 height 25
click at [643, 400] on icon at bounding box center [647, 405] width 27 height 27
click at [541, 296] on input "d." at bounding box center [541, 292] width 1 height 10
radio input "true"
click at [580, 530] on button "Next" at bounding box center [541, 548] width 192 height 47
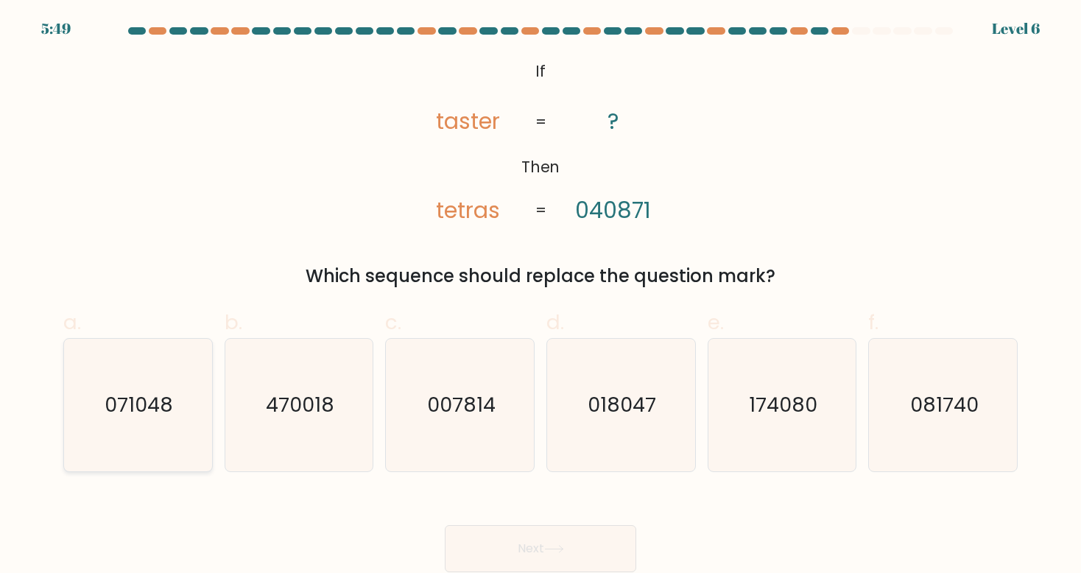
click at [154, 398] on text "071048" at bounding box center [139, 404] width 69 height 27
click at [541, 296] on input "a. 071048" at bounding box center [541, 292] width 1 height 10
radio input "true"
click at [502, 527] on button "Next" at bounding box center [541, 548] width 192 height 47
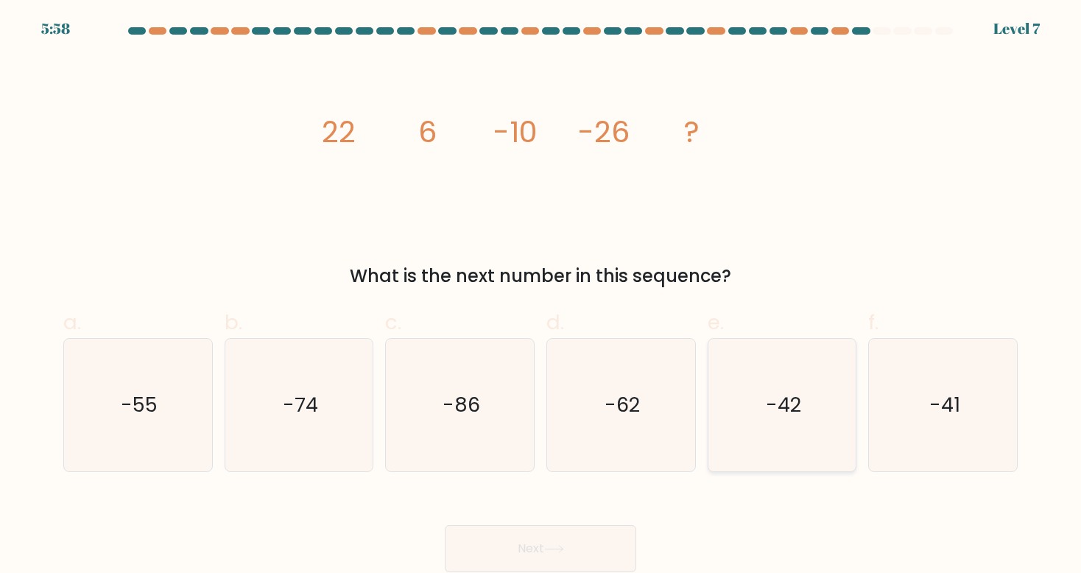
click at [776, 368] on icon "-42" at bounding box center [782, 405] width 133 height 133
click at [541, 296] on input "e. -42" at bounding box center [541, 292] width 1 height 10
radio input "true"
click at [625, 536] on button "Next" at bounding box center [541, 548] width 192 height 47
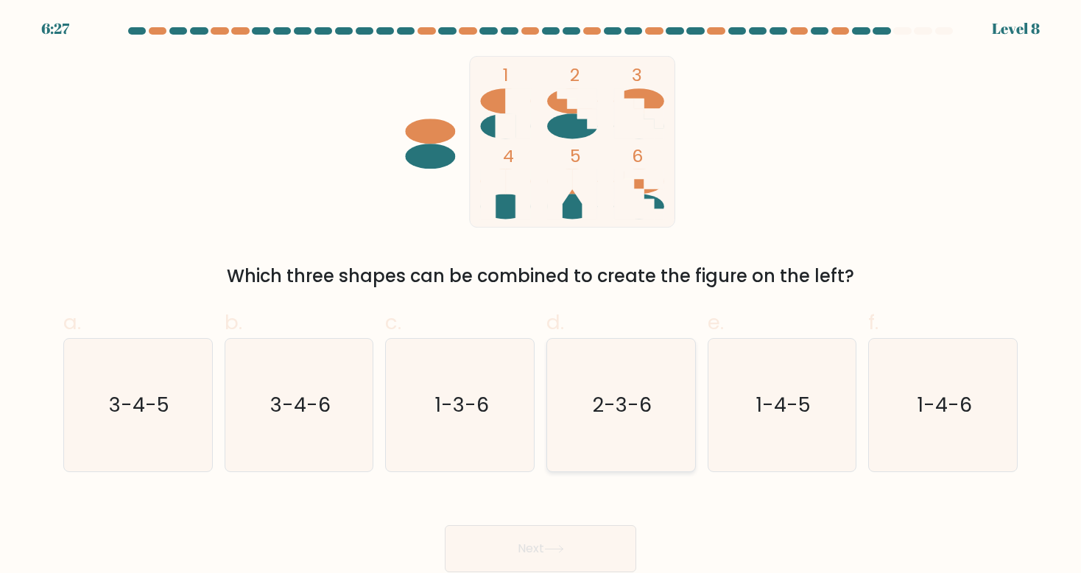
click at [619, 375] on icon "2-3-6" at bounding box center [621, 405] width 133 height 133
click at [541, 296] on input "d. 2-3-6" at bounding box center [541, 292] width 1 height 10
radio input "true"
click at [574, 525] on button "Next" at bounding box center [541, 548] width 192 height 47
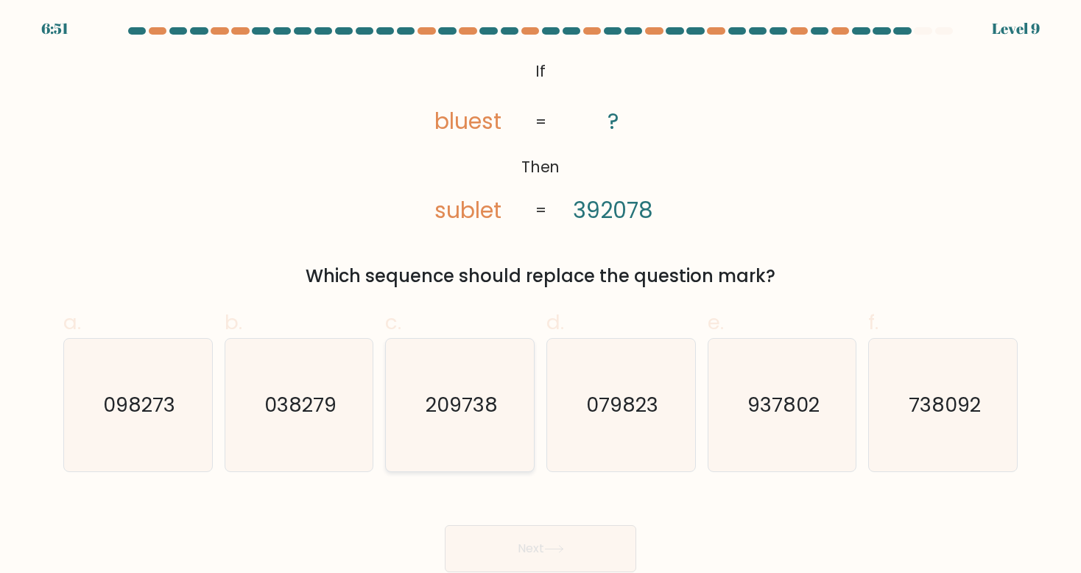
click at [476, 426] on icon "209738" at bounding box center [460, 405] width 133 height 133
click at [541, 296] on input "c. 209738" at bounding box center [541, 292] width 1 height 10
radio input "true"
click at [541, 527] on button "Next" at bounding box center [541, 548] width 192 height 47
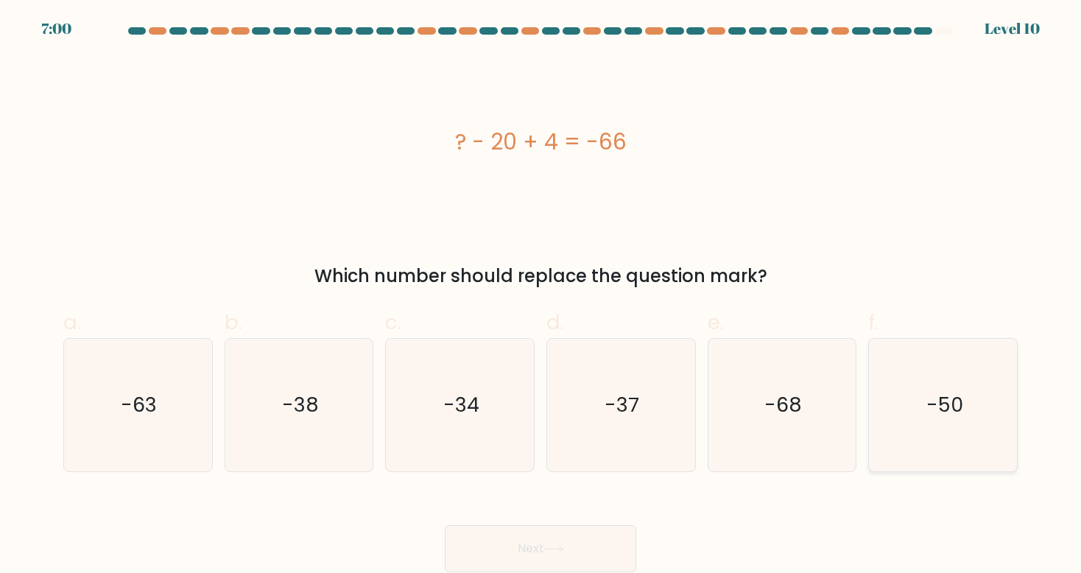
click at [957, 459] on icon "-50" at bounding box center [943, 405] width 133 height 133
click at [541, 296] on input "f. -50" at bounding box center [541, 292] width 1 height 10
radio input "true"
click at [605, 536] on button "Next" at bounding box center [541, 548] width 192 height 47
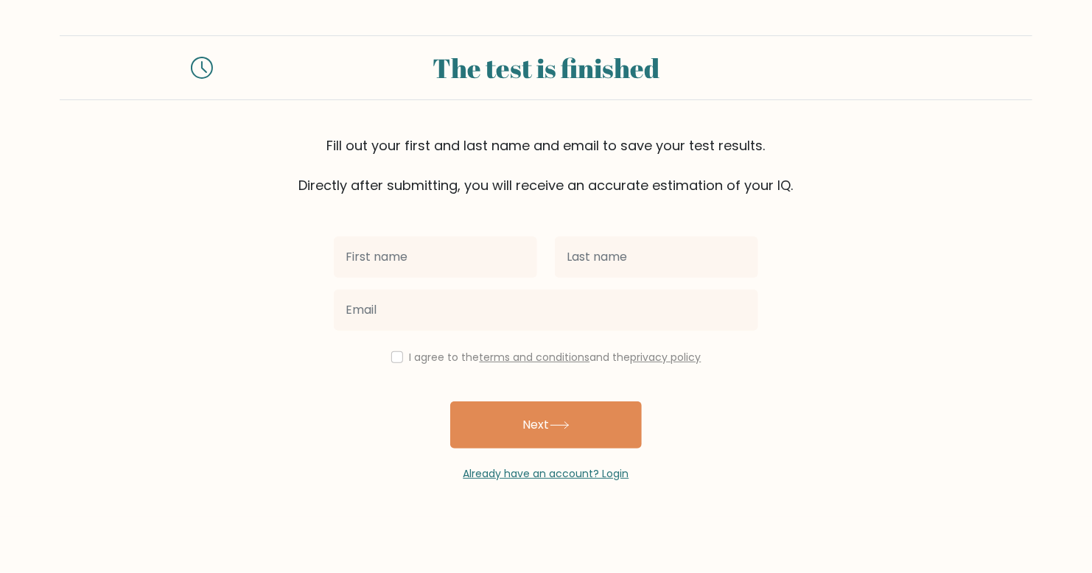
click at [531, 253] on input "text" at bounding box center [435, 256] width 203 height 41
type input "ABIMBOLA"
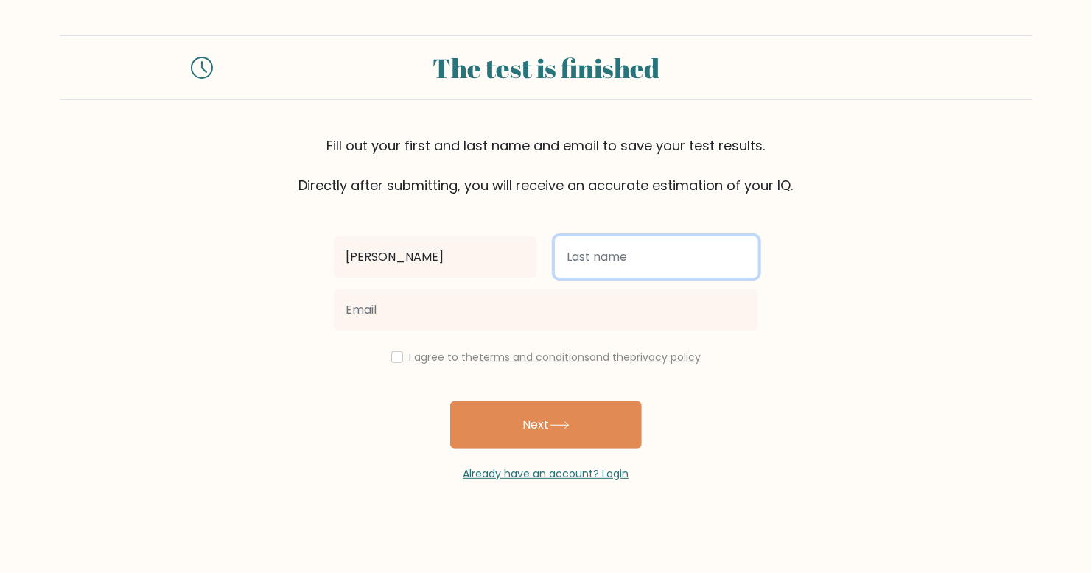
click at [641, 247] on input "text" at bounding box center [656, 256] width 203 height 41
type input "OLAMIDOTUN"
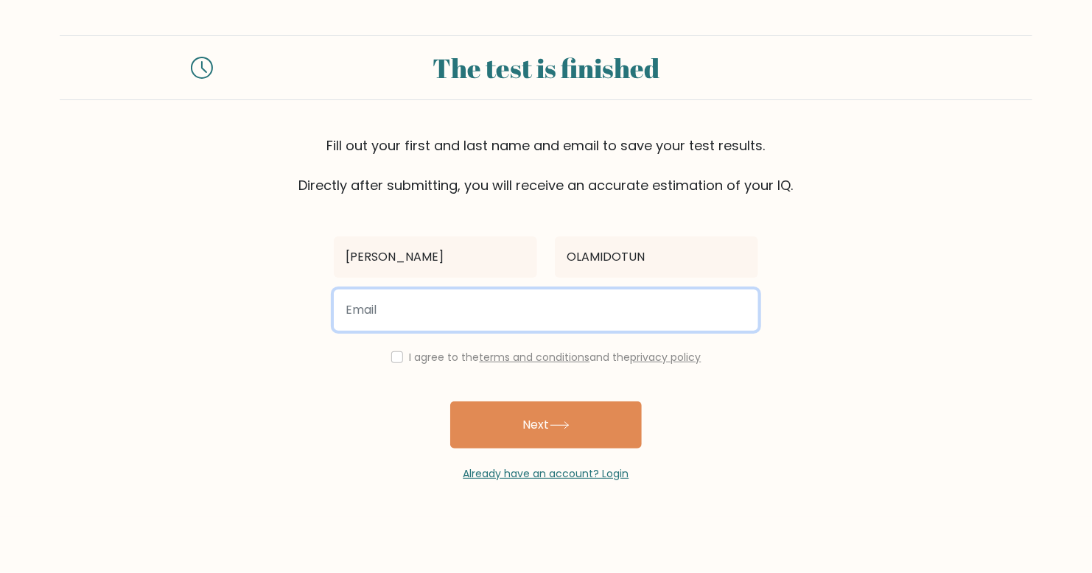
click at [521, 303] on input "email" at bounding box center [546, 309] width 424 height 41
type input "[EMAIL_ADDRESS][DOMAIN_NAME]"
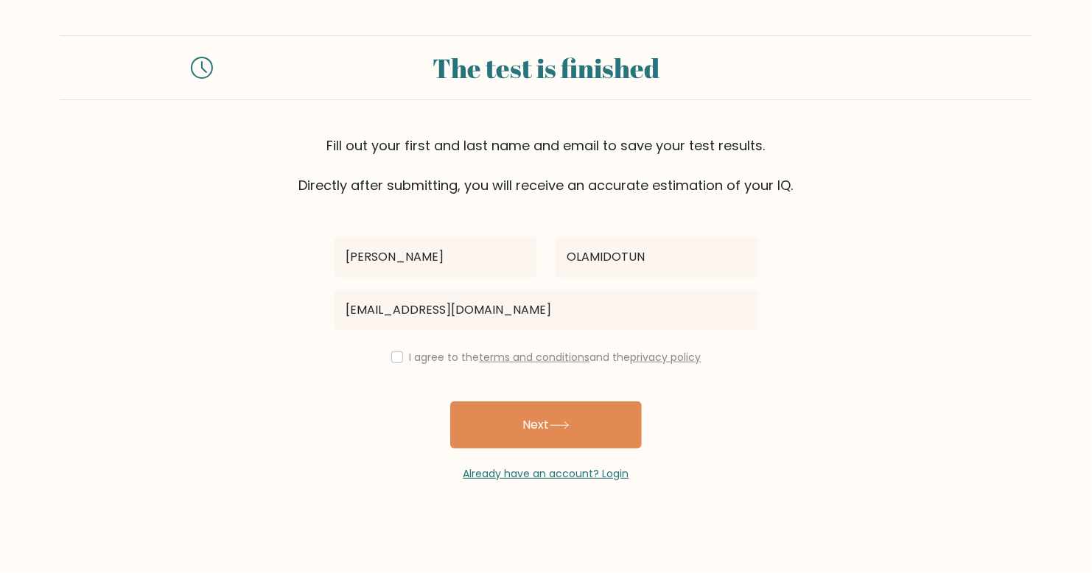
click at [387, 362] on div "I agree to the terms and conditions and the privacy policy" at bounding box center [546, 357] width 442 height 18
click at [396, 355] on input "checkbox" at bounding box center [397, 357] width 12 height 12
checkbox input "true"
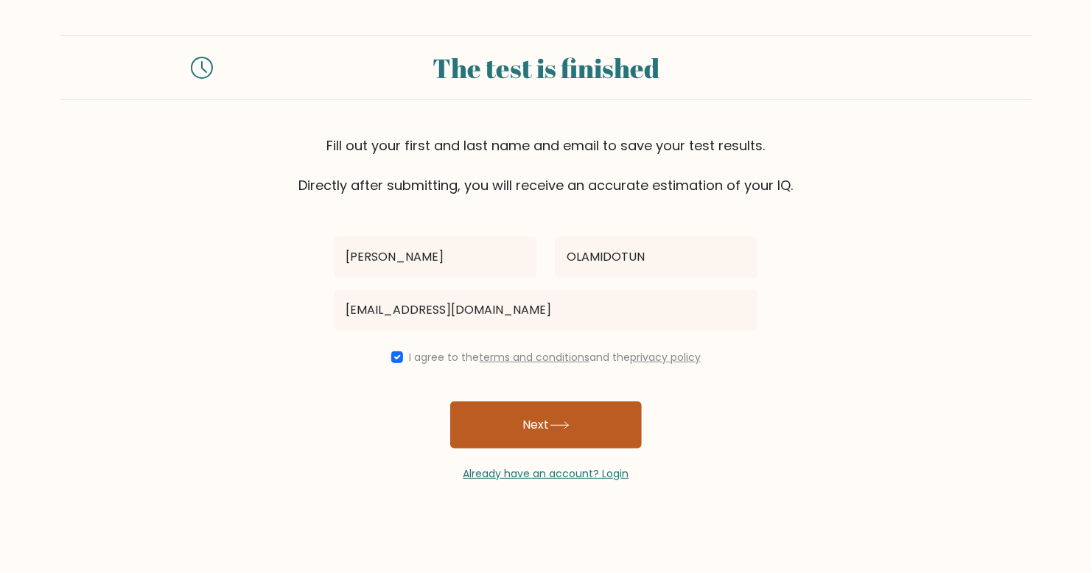
click at [511, 446] on button "Next" at bounding box center [546, 424] width 192 height 47
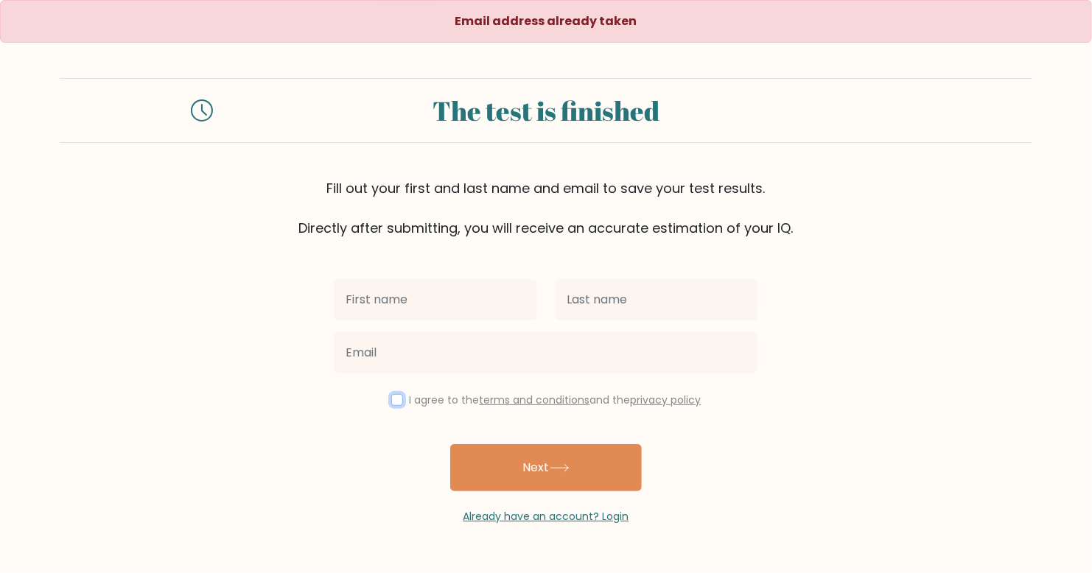
click at [396, 404] on input "checkbox" at bounding box center [397, 400] width 12 height 12
checkbox input "true"
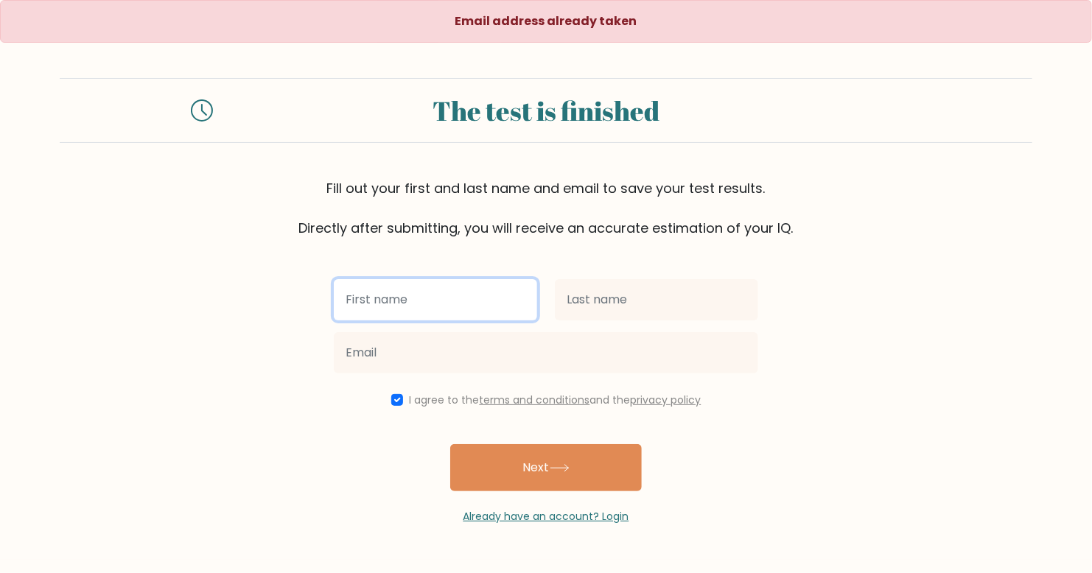
click at [426, 314] on input "text" at bounding box center [435, 299] width 203 height 41
type input "ABIMBOLA"
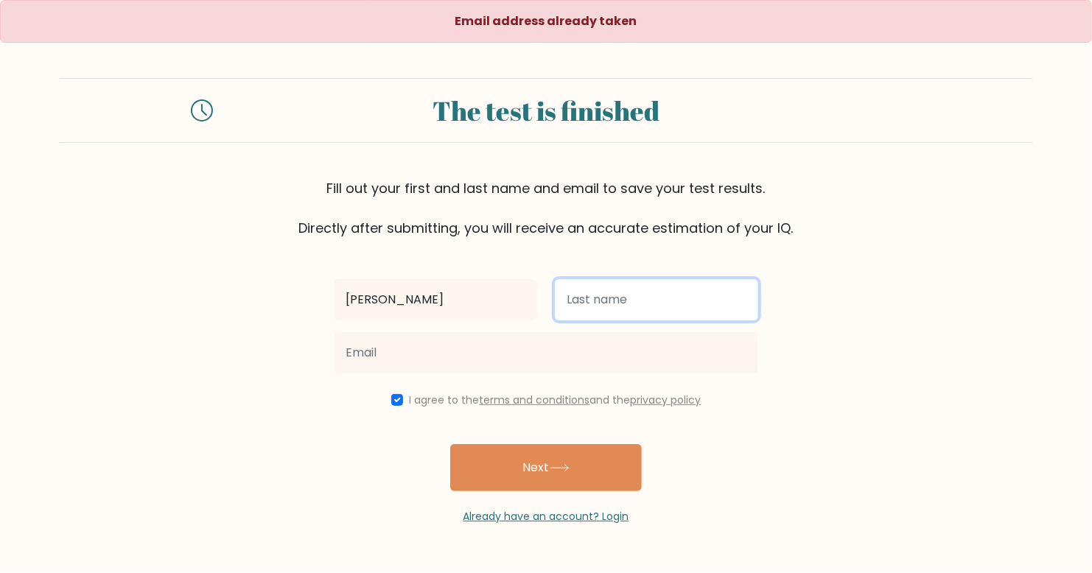
click at [586, 311] on input "text" at bounding box center [656, 299] width 203 height 41
type input "OLAMIDOTUN"
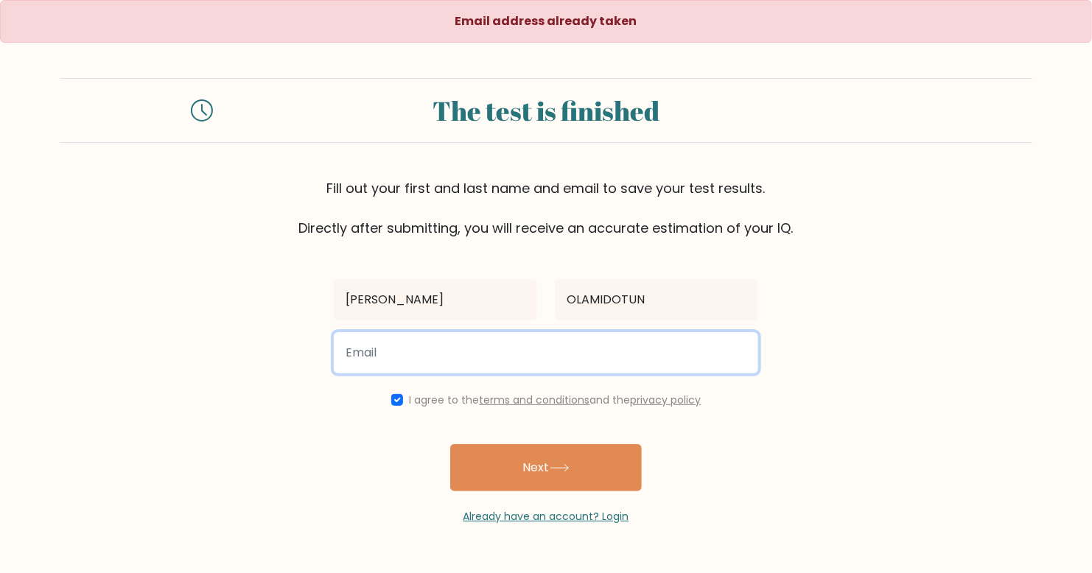
click at [521, 362] on input "email" at bounding box center [546, 352] width 424 height 41
type input "[EMAIL_ADDRESS][DOMAIN_NAME]"
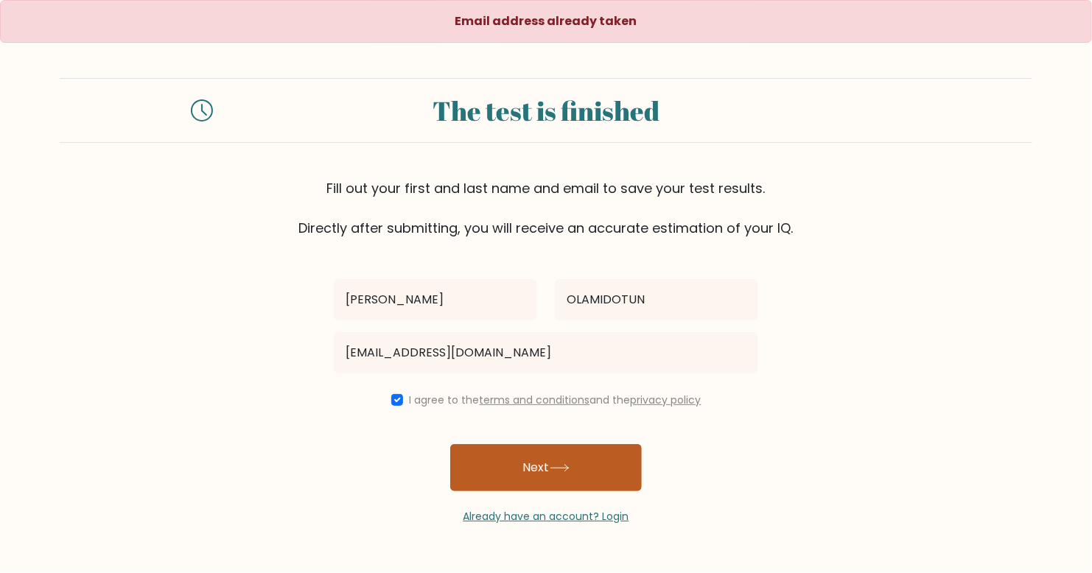
click at [527, 466] on button "Next" at bounding box center [546, 467] width 192 height 47
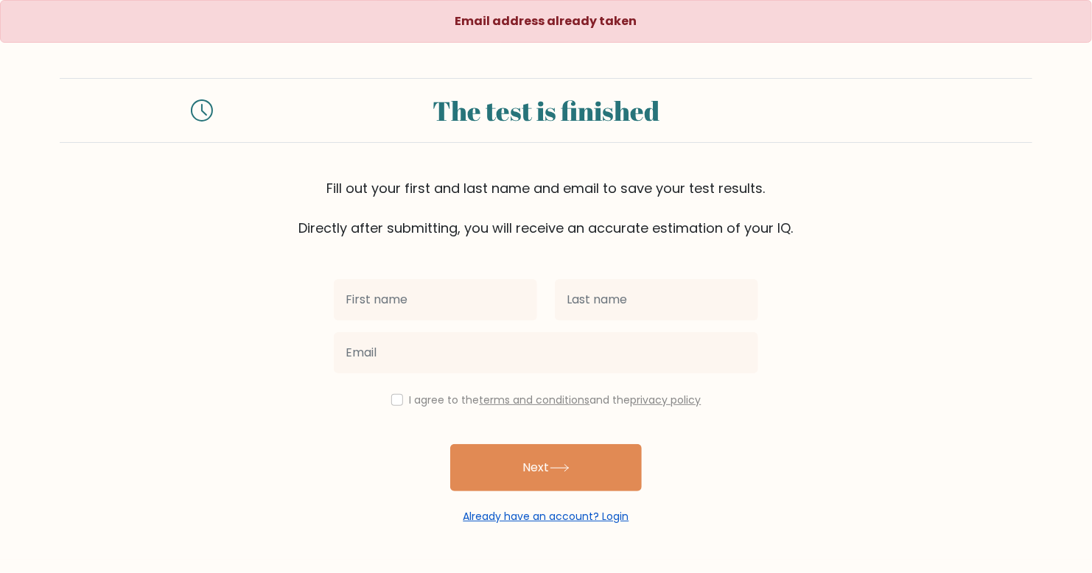
click at [609, 520] on link "Already have an account? Login" at bounding box center [546, 516] width 166 height 15
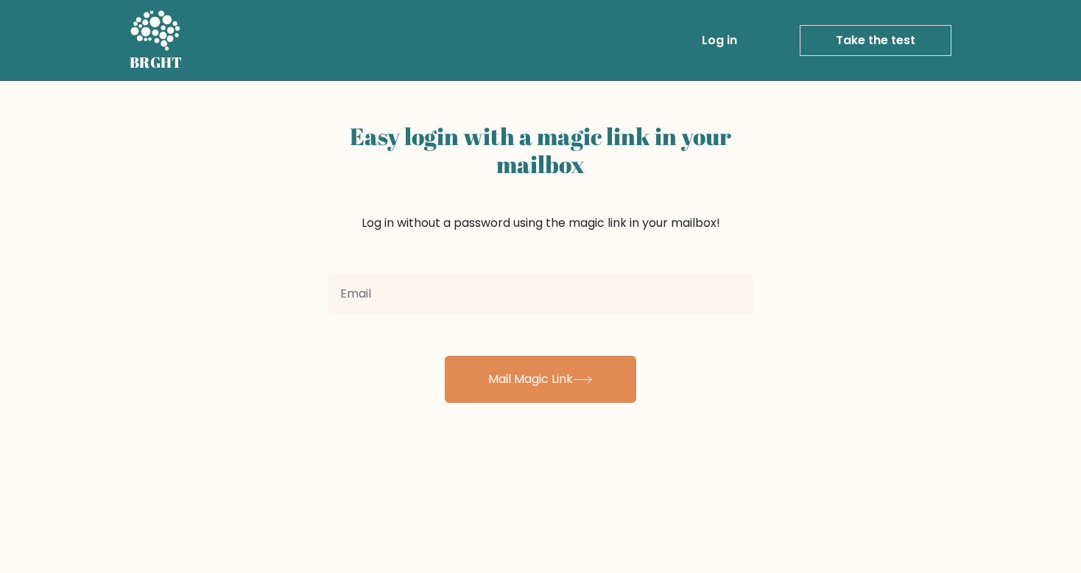
click at [498, 307] on input "email" at bounding box center [541, 293] width 424 height 41
type input "[EMAIL_ADDRESS][DOMAIN_NAME]"
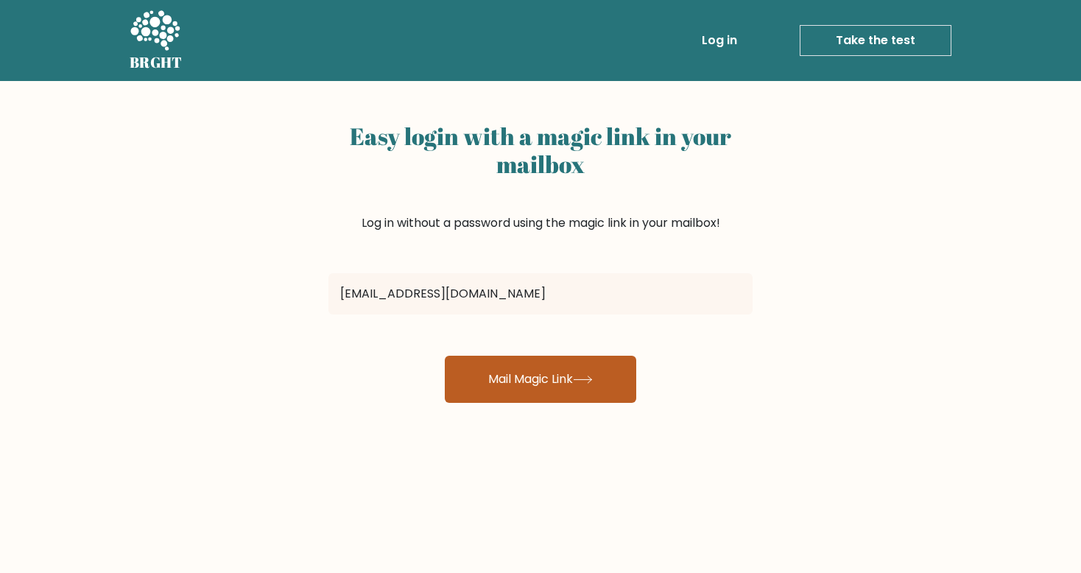
click at [537, 371] on button "Mail Magic Link" at bounding box center [541, 379] width 192 height 47
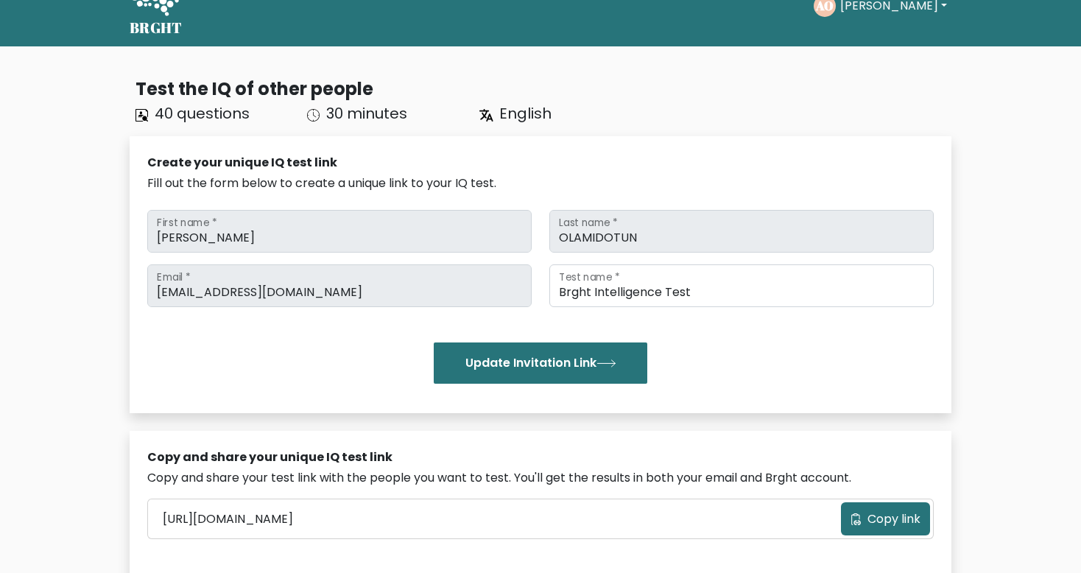
scroll to position [44, 0]
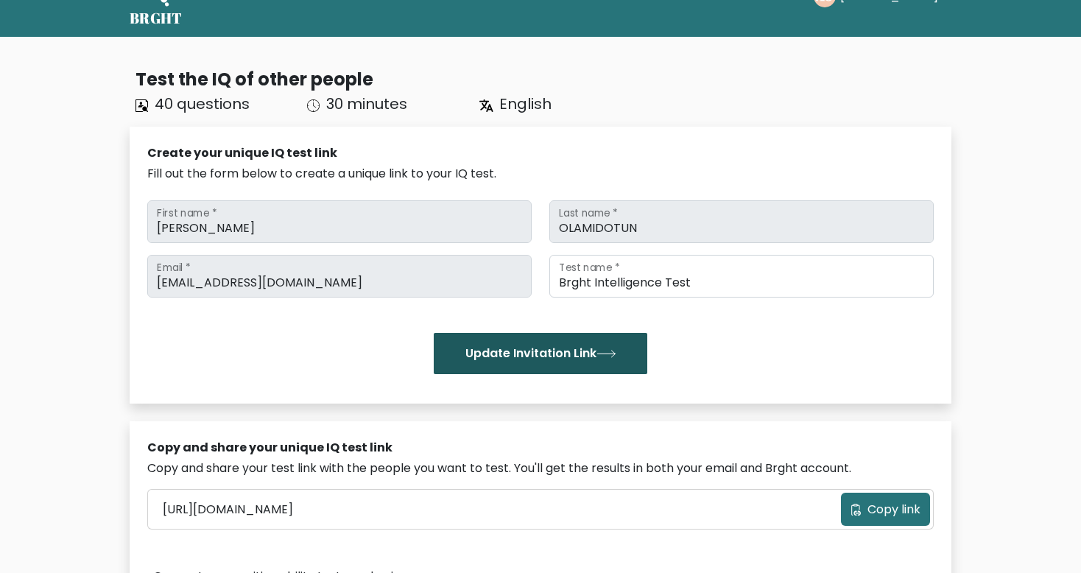
click at [539, 348] on button "Update Invitation Link" at bounding box center [541, 353] width 214 height 41
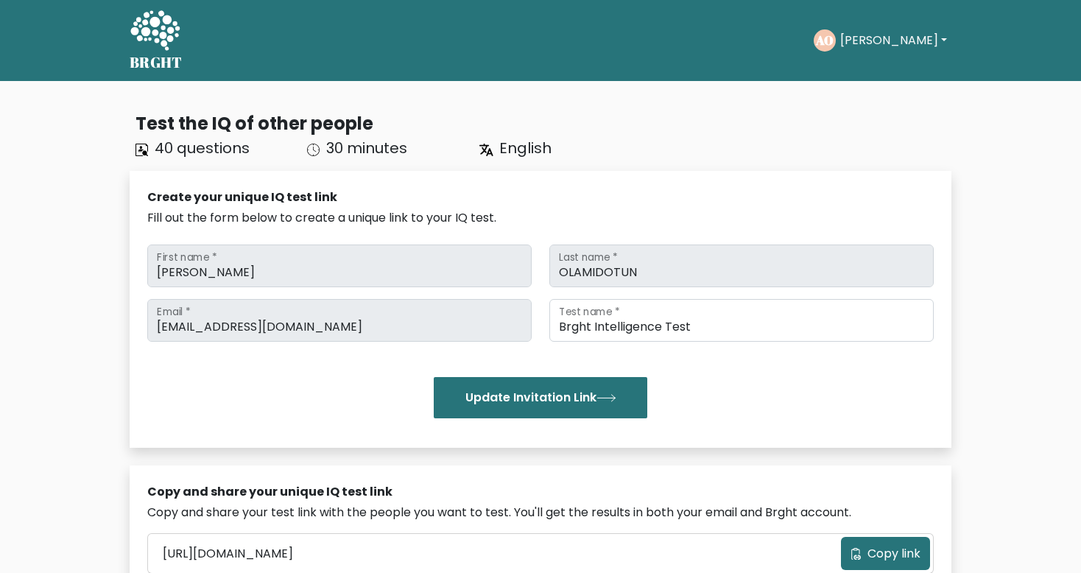
click at [913, 49] on button "[PERSON_NAME]" at bounding box center [894, 40] width 116 height 19
click at [908, 69] on link "Dashboard" at bounding box center [873, 72] width 116 height 24
click at [863, 49] on button "[PERSON_NAME]" at bounding box center [894, 40] width 116 height 19
click at [870, 98] on link "Profile" at bounding box center [873, 95] width 116 height 24
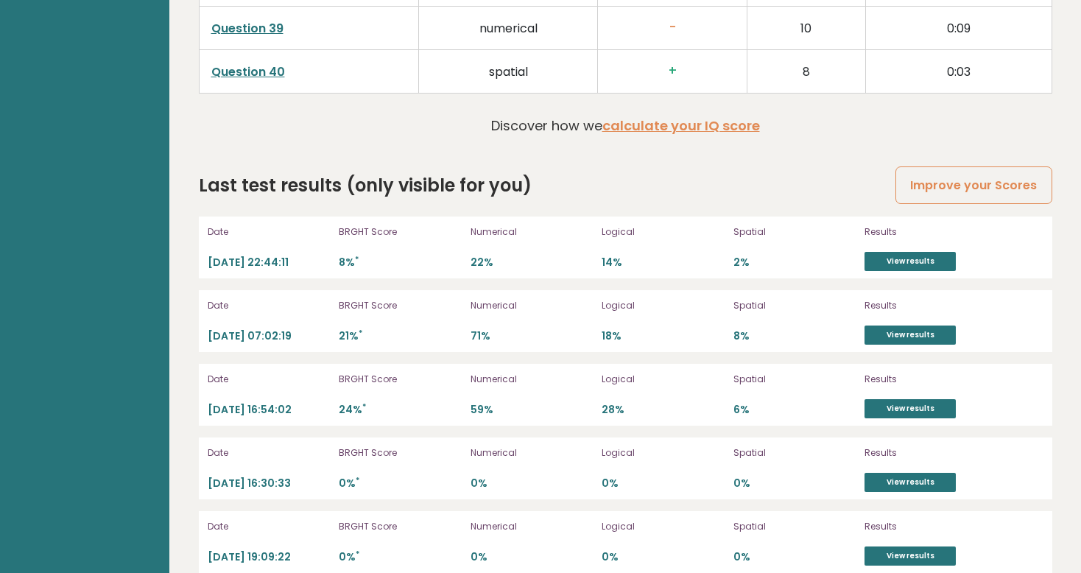
scroll to position [4060, 0]
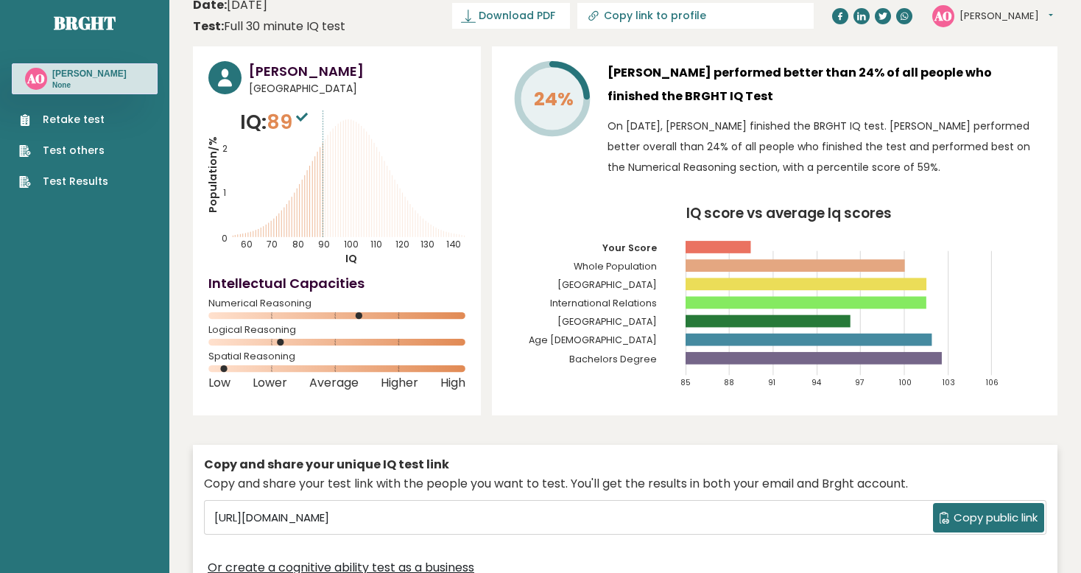
scroll to position [15, 0]
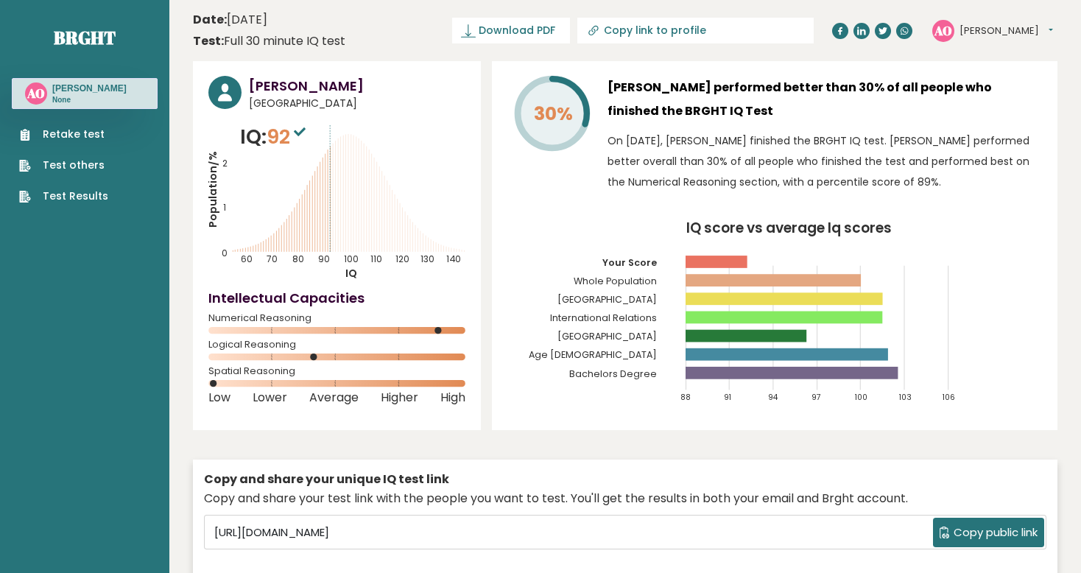
click at [95, 203] on link "Test Results" at bounding box center [63, 196] width 89 height 15
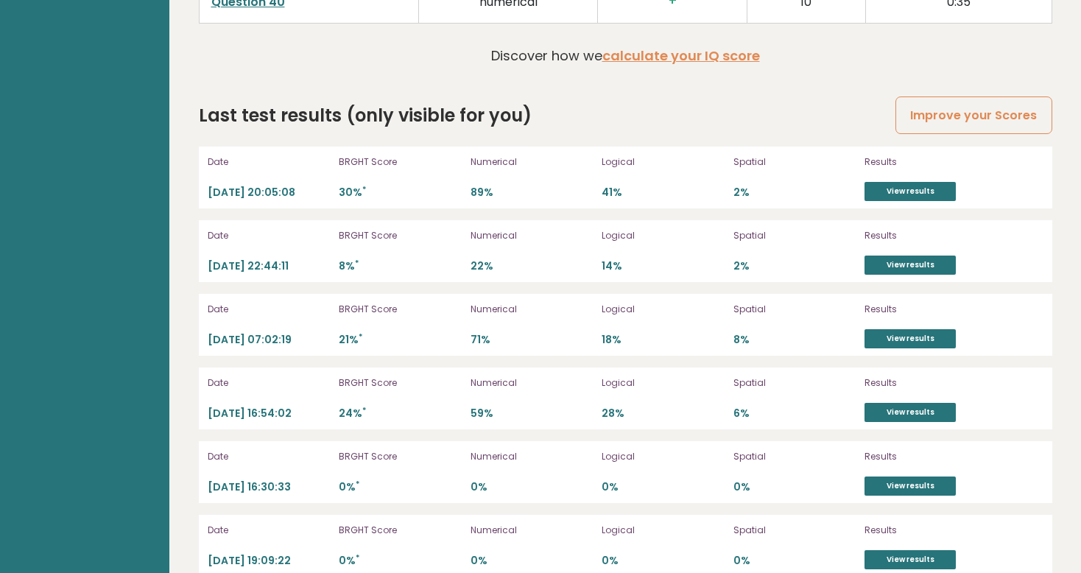
scroll to position [4134, 0]
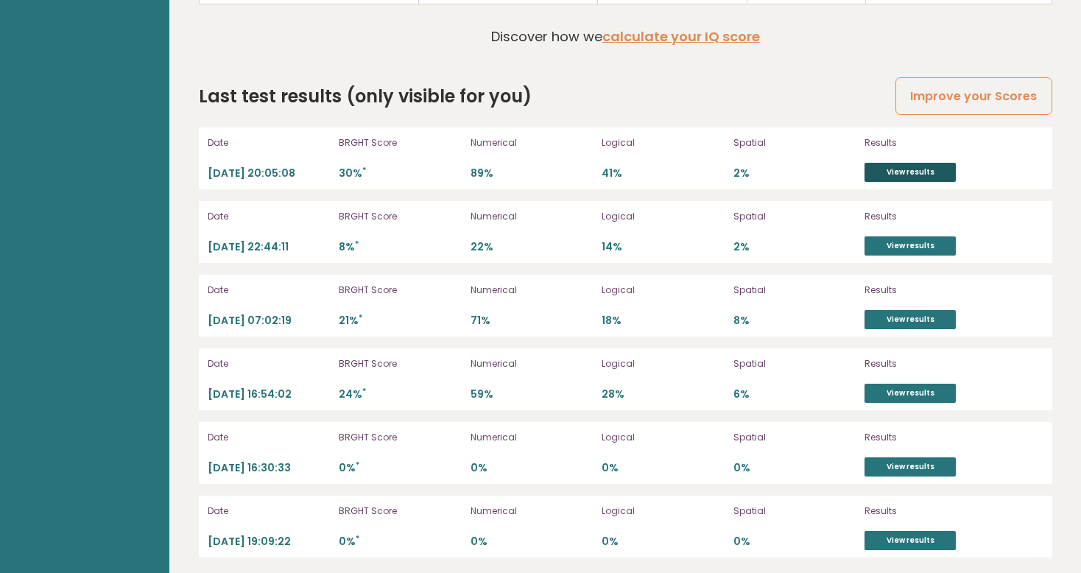
click at [905, 169] on link "View results" at bounding box center [910, 172] width 91 height 19
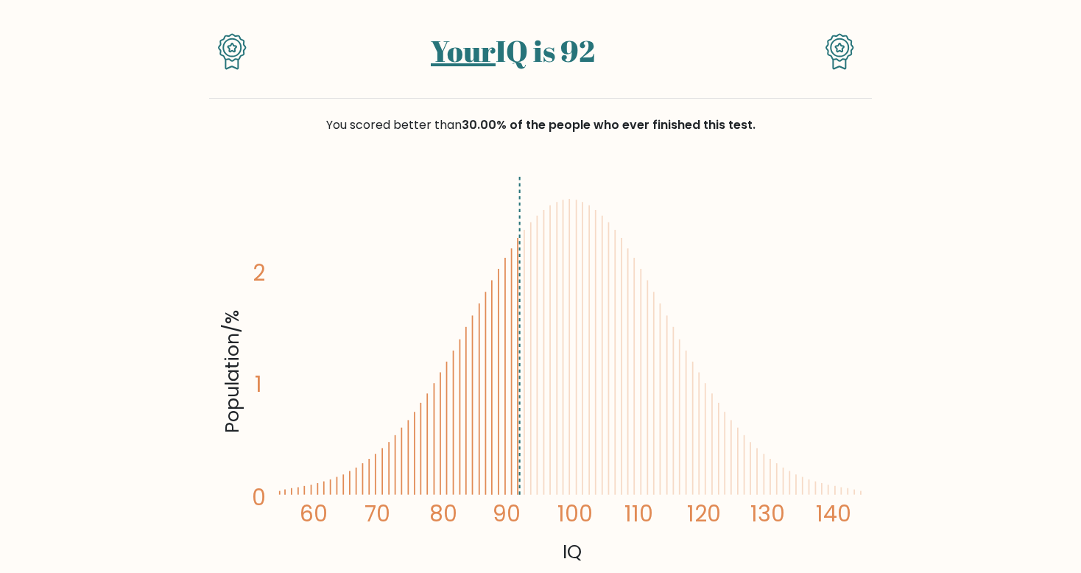
scroll to position [122, 0]
